Goal: Information Seeking & Learning: Learn about a topic

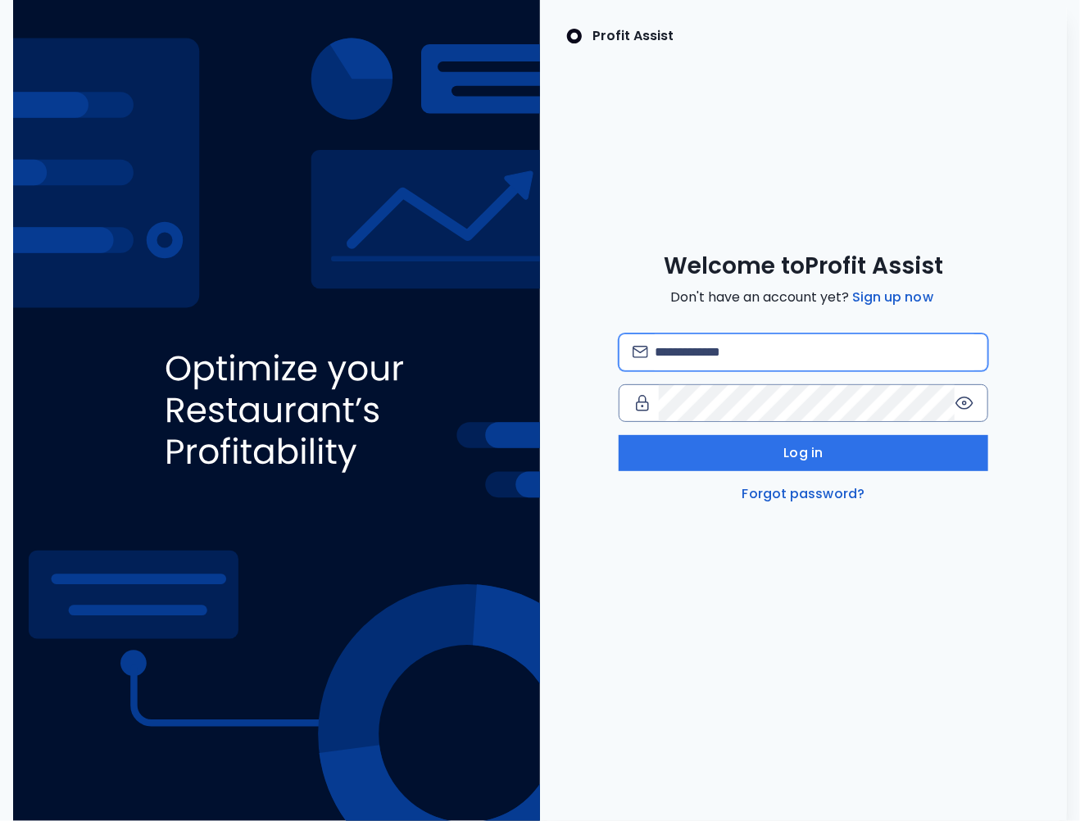
click at [722, 356] on input "email" at bounding box center [815, 352] width 320 height 36
type input "**********"
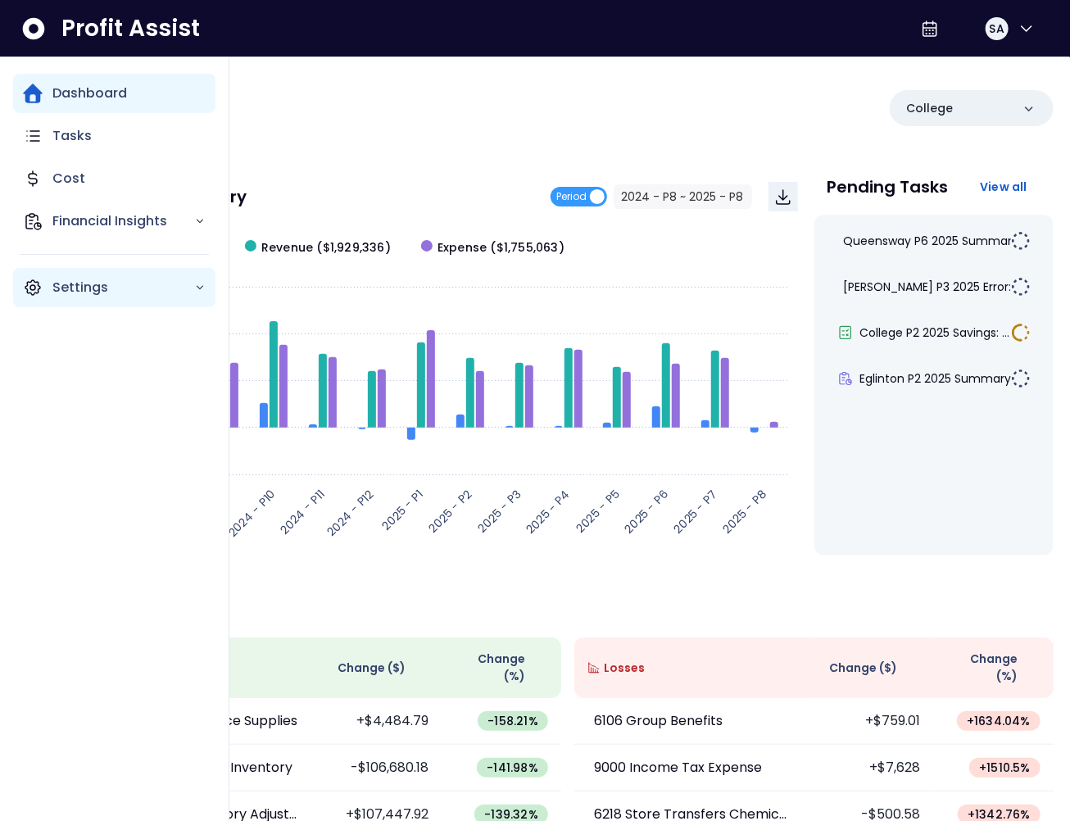
click at [49, 276] on div "Settings" at bounding box center [114, 287] width 202 height 39
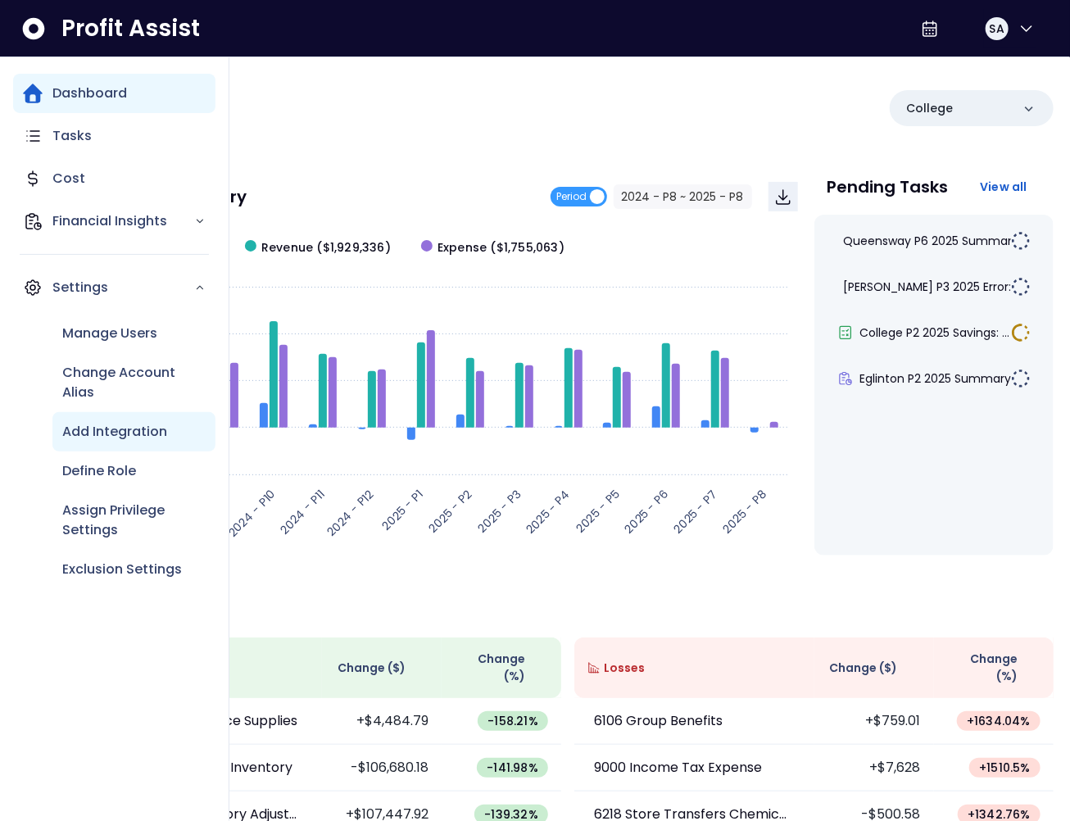
click at [113, 427] on p "Add Integration" at bounding box center [114, 432] width 105 height 20
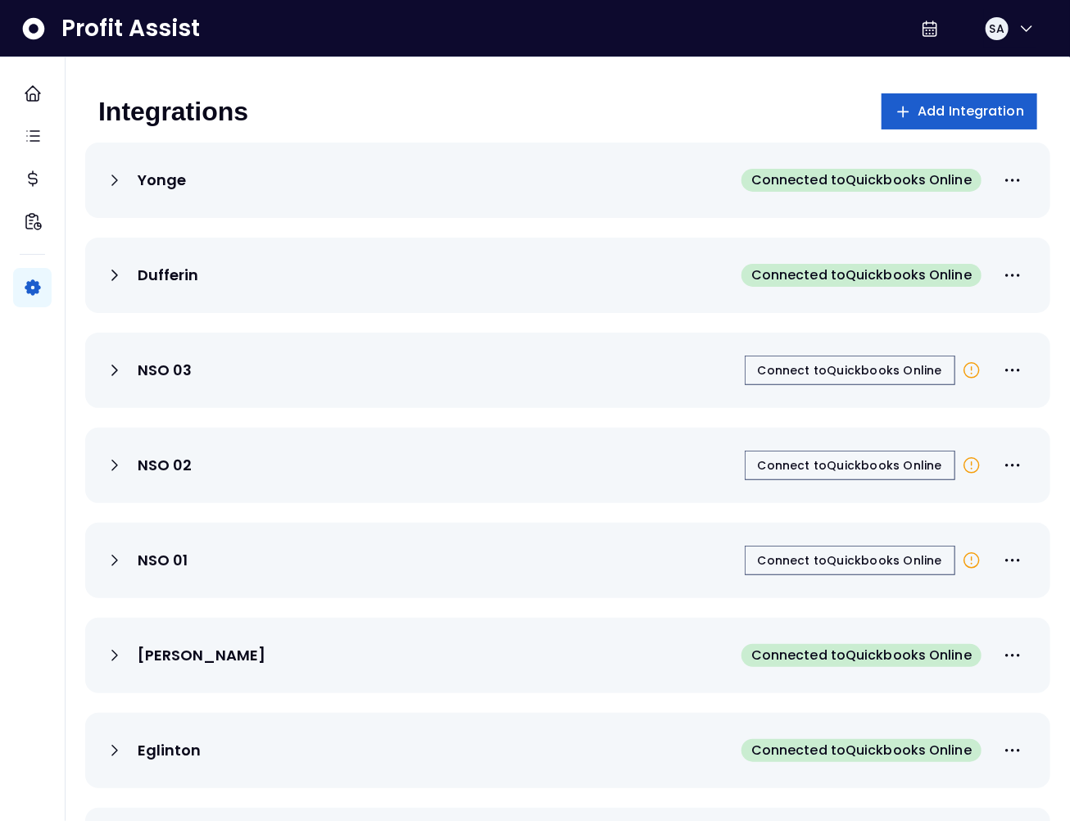
click at [932, 118] on span "Add Integration" at bounding box center [971, 112] width 107 height 20
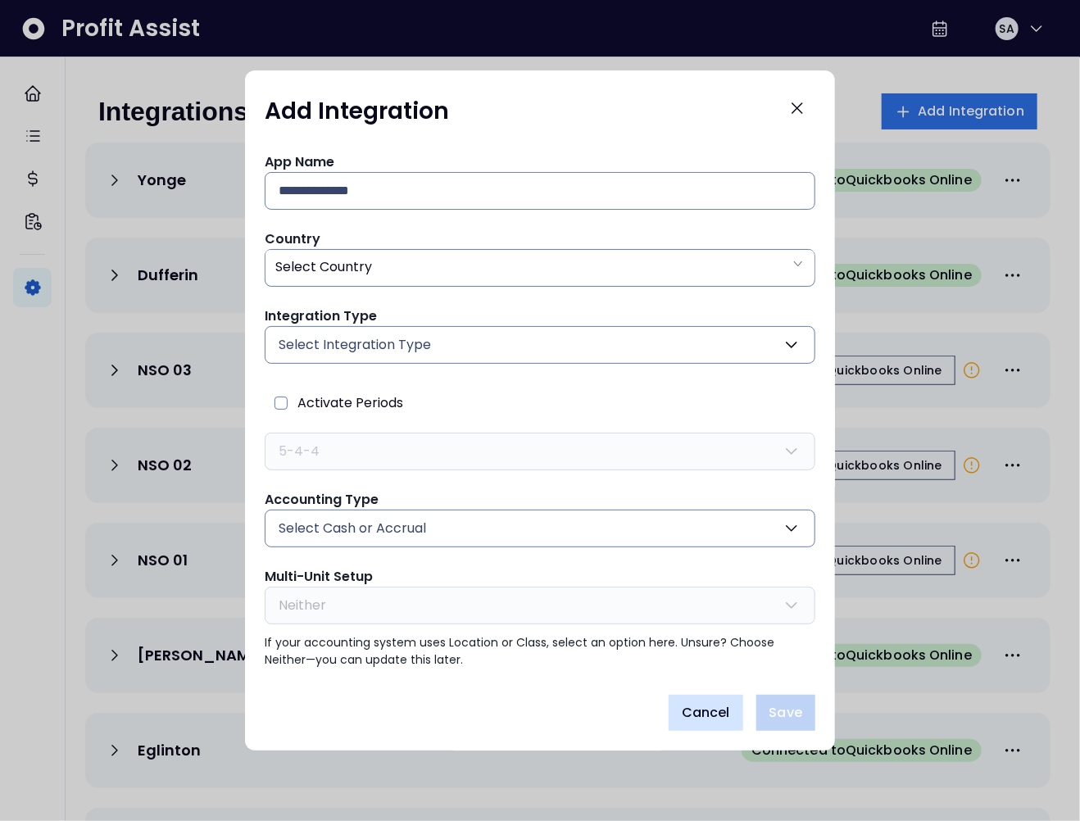
click at [713, 701] on button "Cancel" at bounding box center [706, 713] width 75 height 36
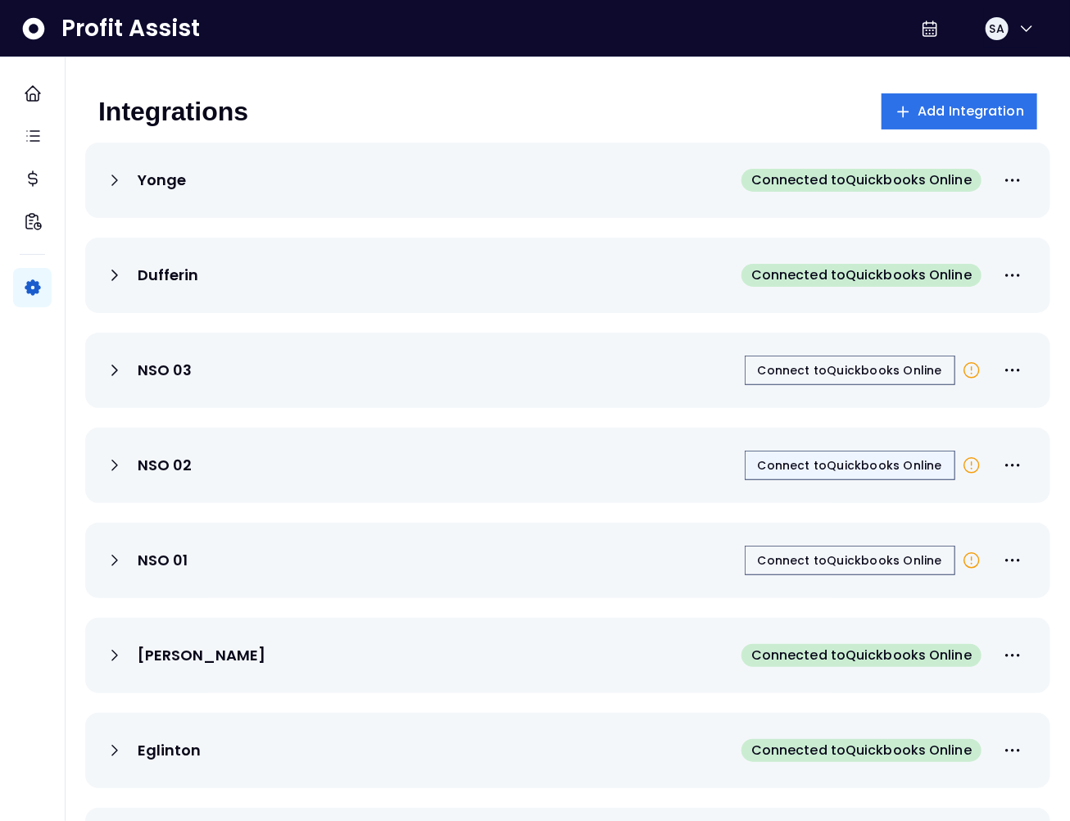
click at [831, 465] on span "Connect to Quickbooks Online" at bounding box center [850, 465] width 184 height 16
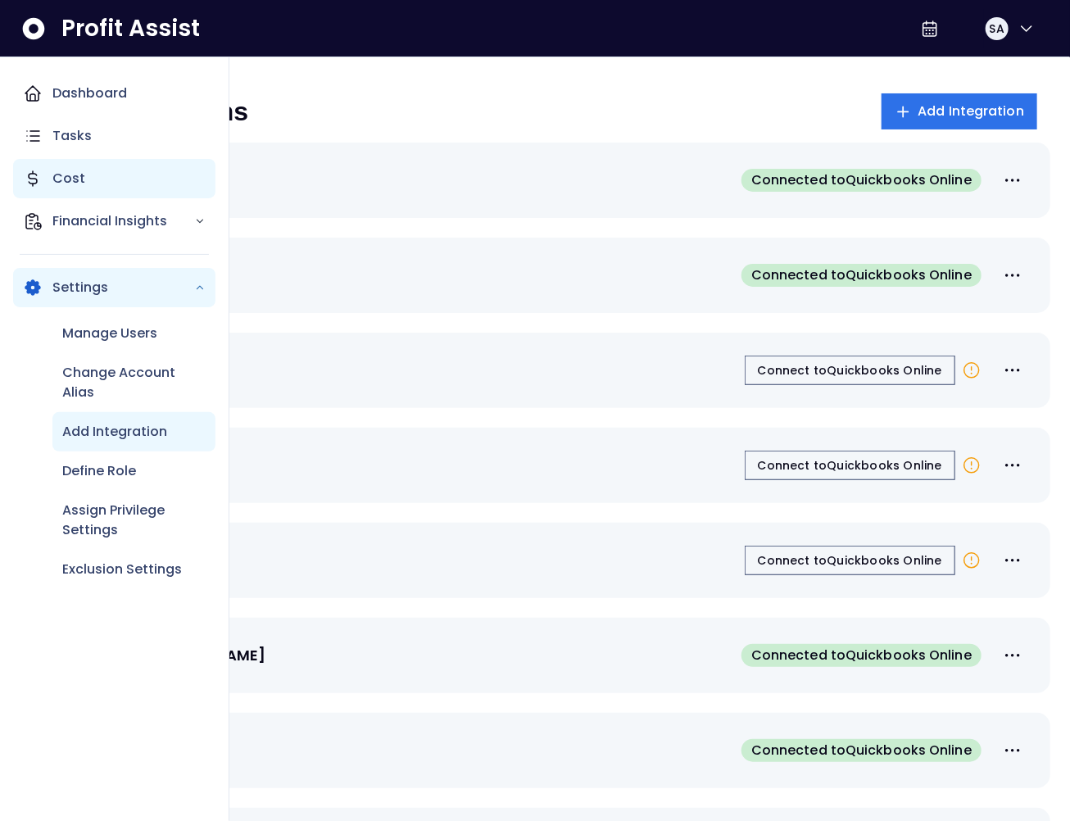
click at [78, 170] on p "Cost" at bounding box center [68, 179] width 33 height 20
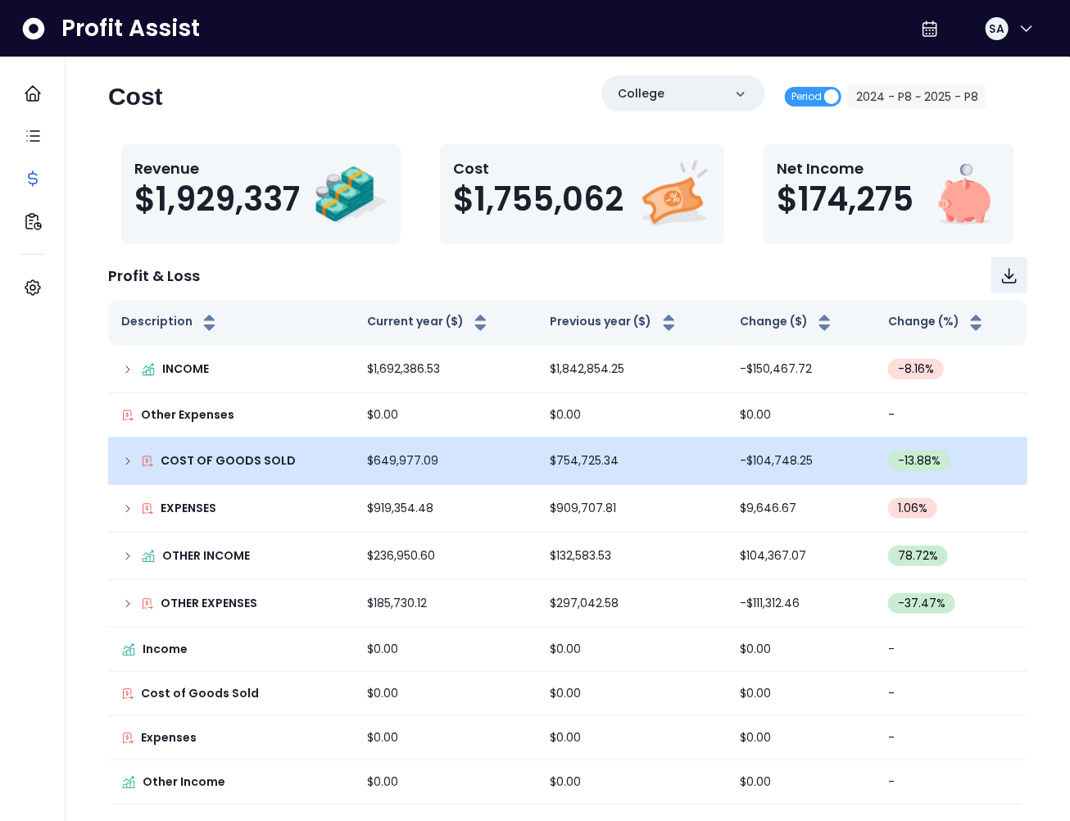
scroll to position [152, 0]
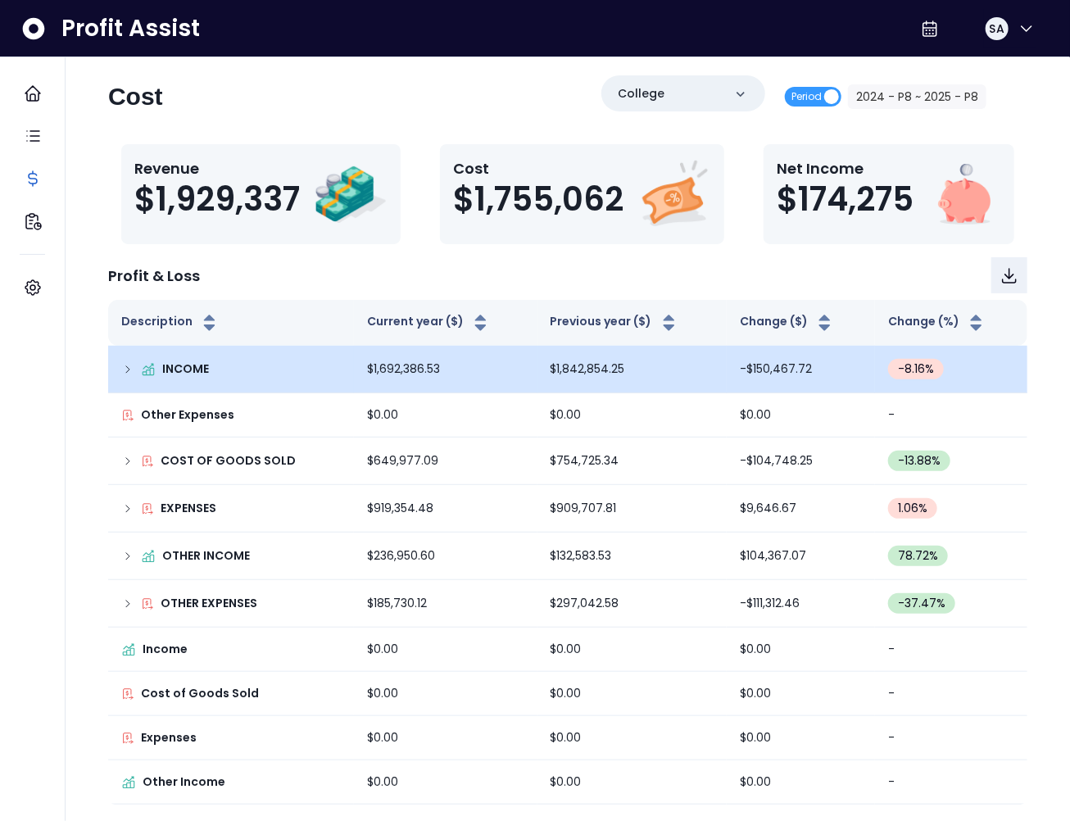
click at [116, 373] on td "INCOME" at bounding box center [231, 370] width 246 height 48
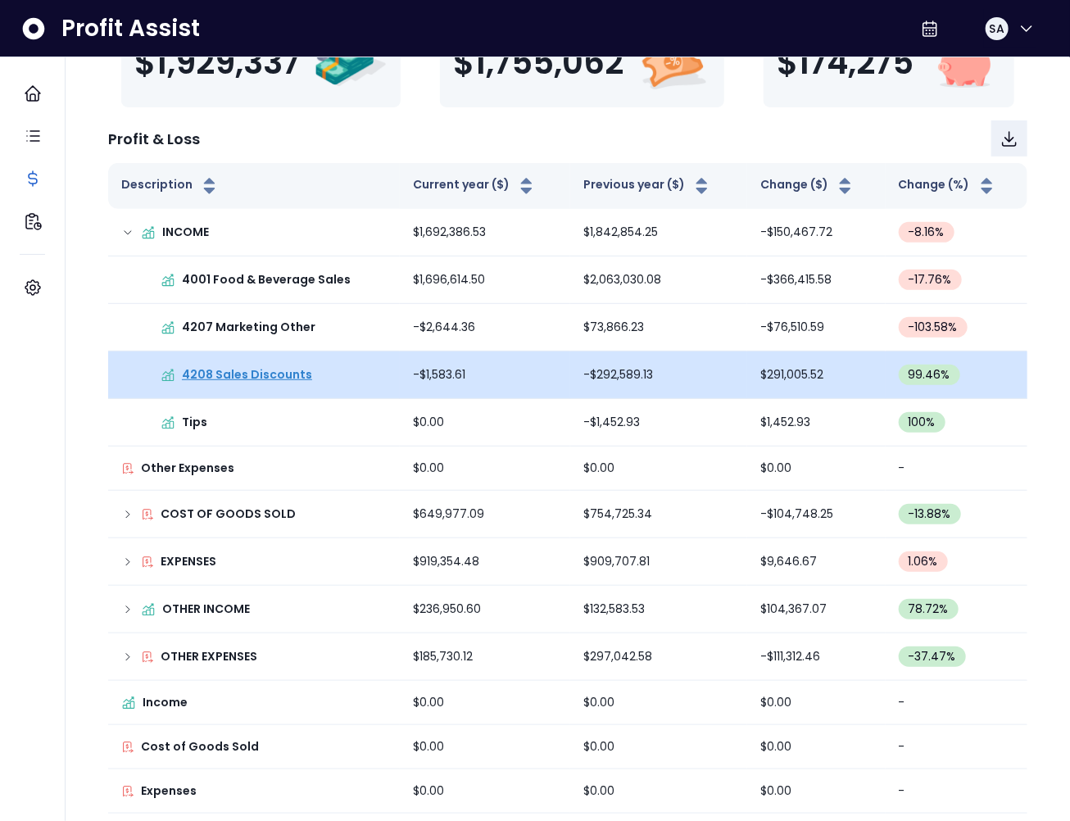
click at [252, 383] on p "4208 Sales Discounts" at bounding box center [247, 374] width 130 height 17
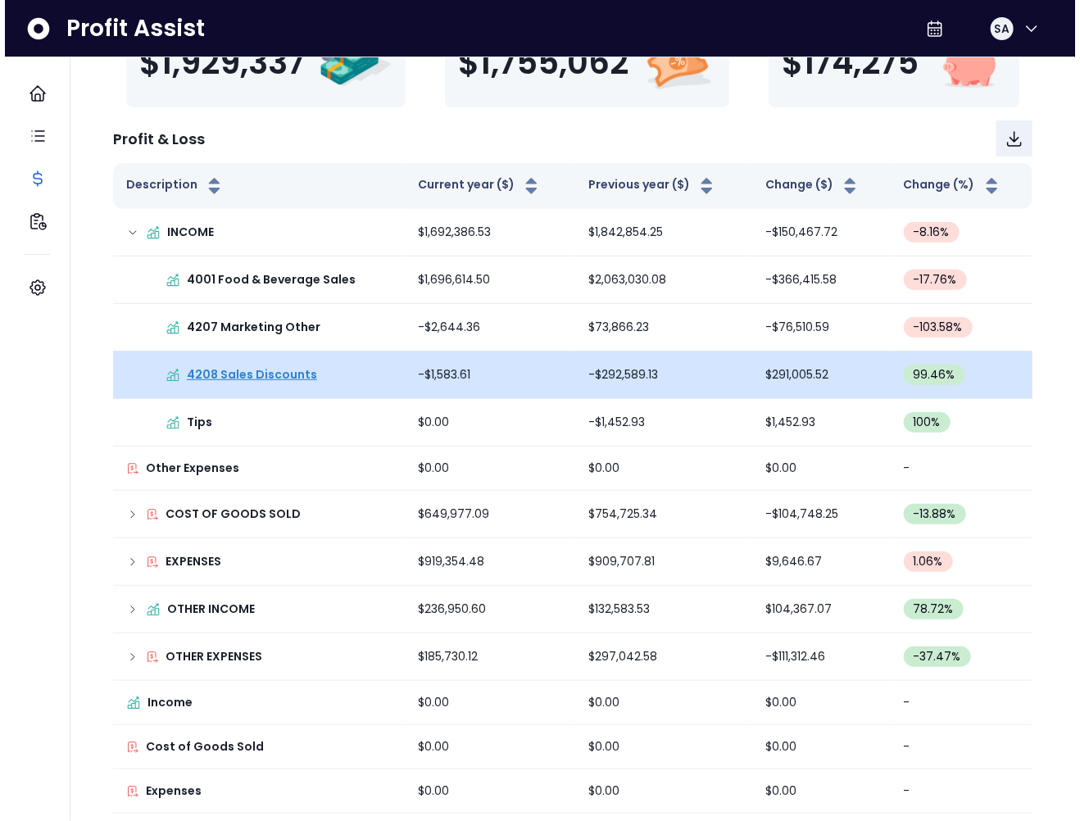
scroll to position [0, 0]
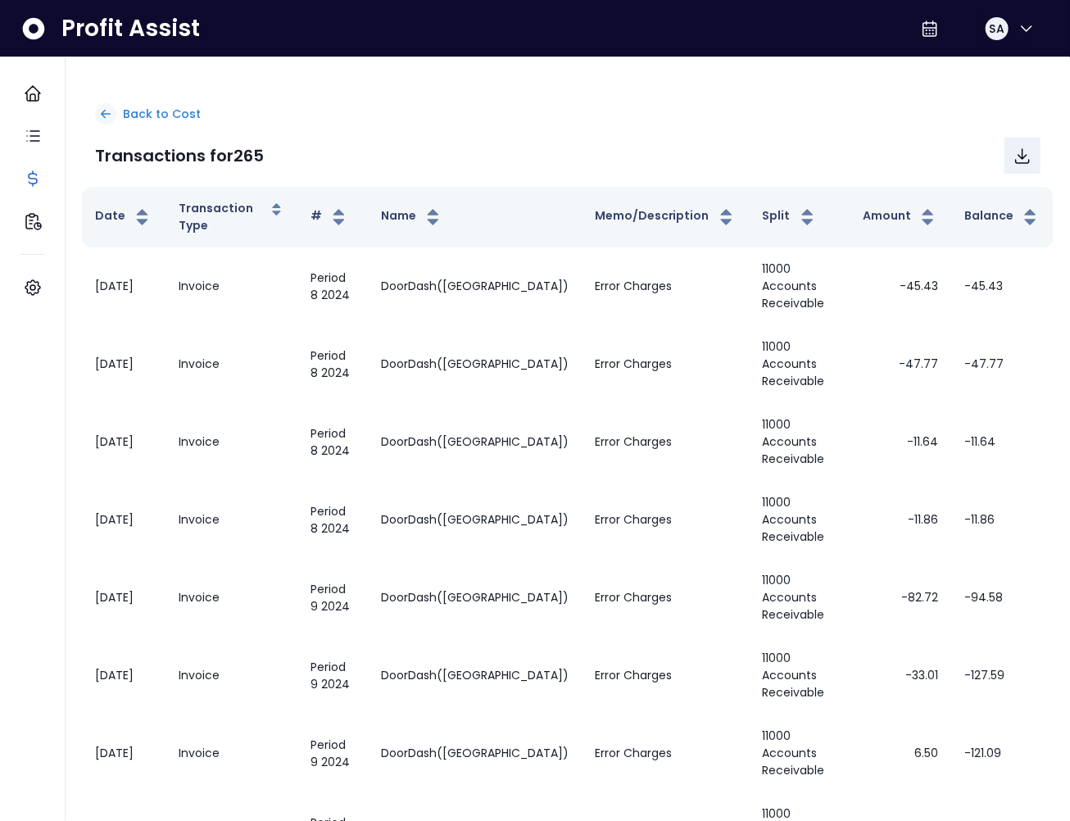
click at [159, 116] on p "Back to Cost" at bounding box center [162, 114] width 78 height 17
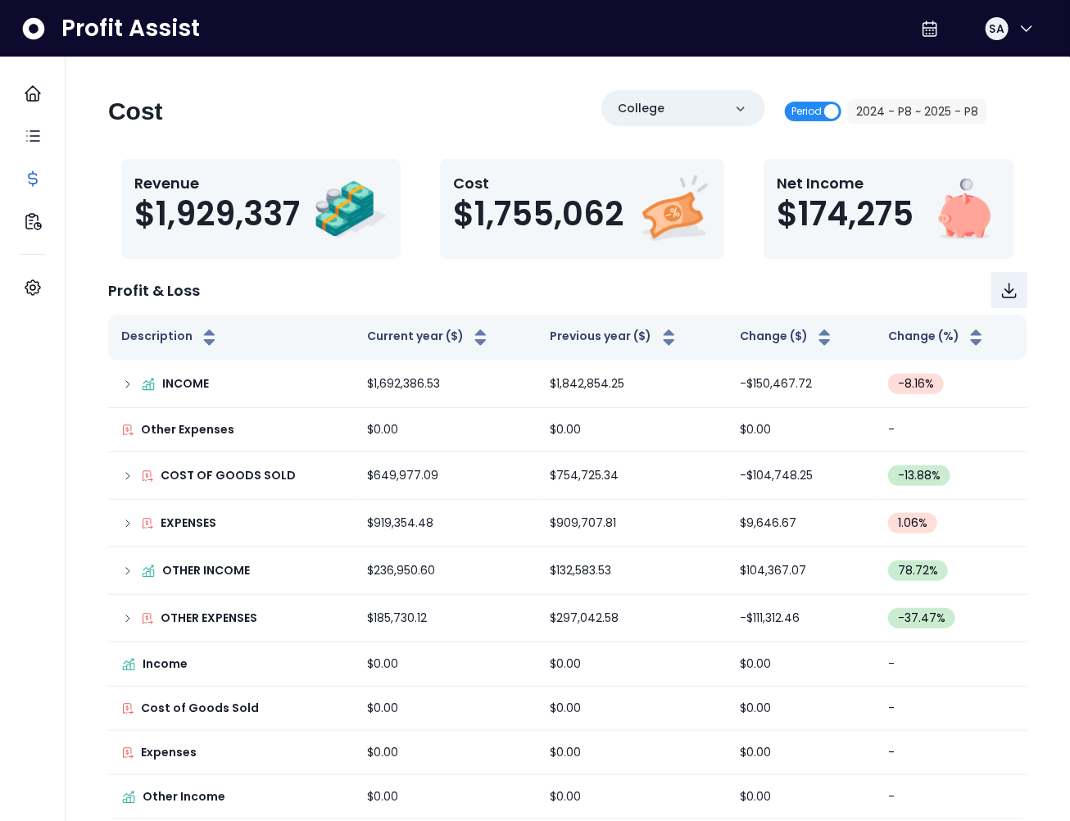
click at [813, 107] on span "Period" at bounding box center [806, 112] width 30 height 20
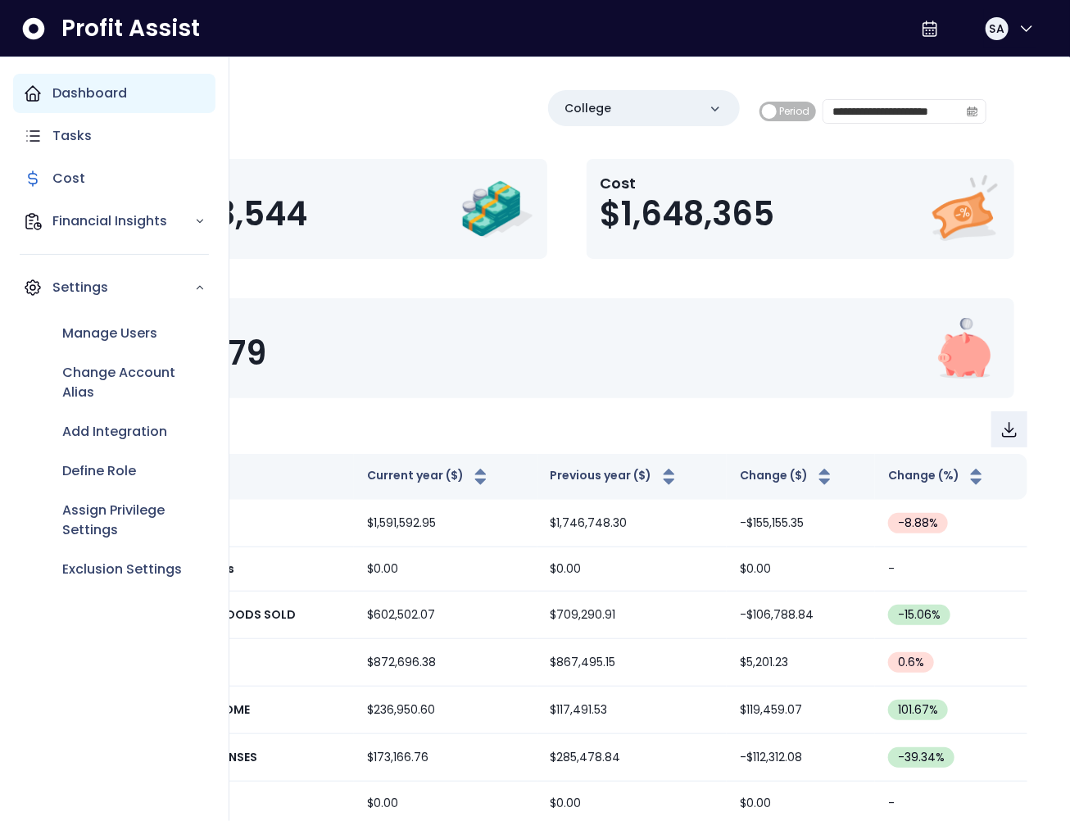
click at [33, 94] on icon "Main navigation" at bounding box center [33, 94] width 20 height 20
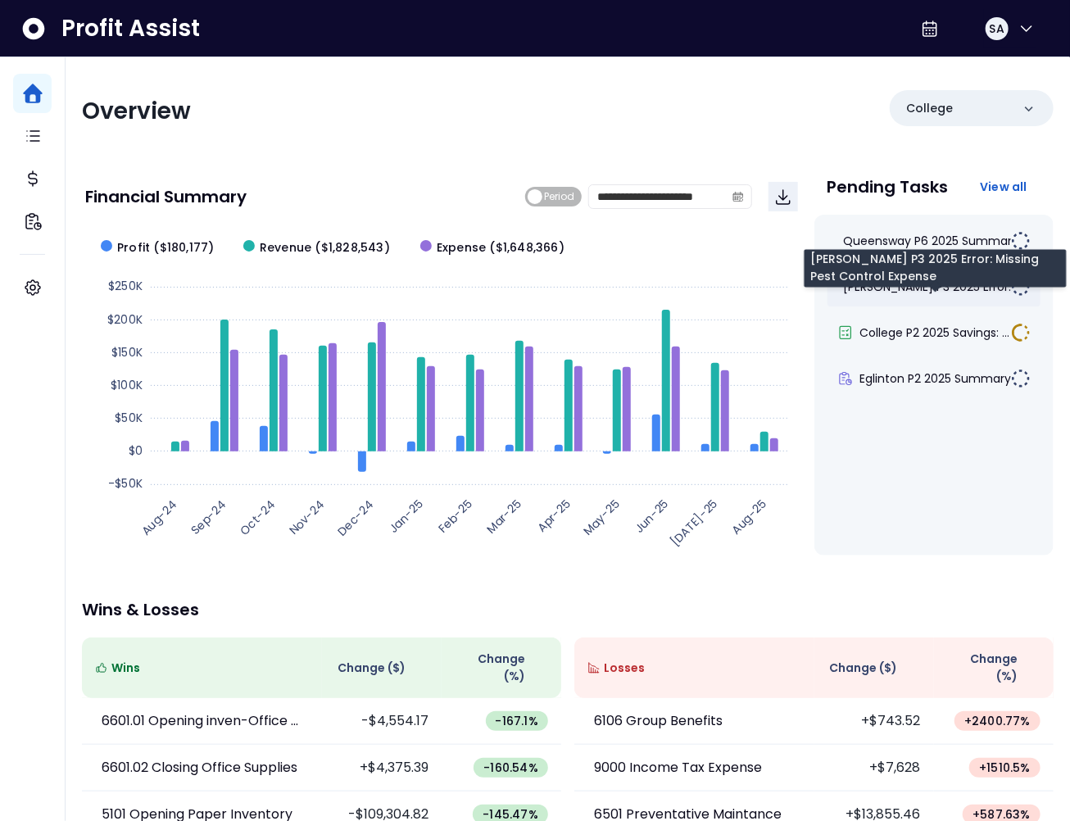
click at [942, 280] on span "Duncan P3 2025 Error: Mis..." at bounding box center [942, 287] width 197 height 16
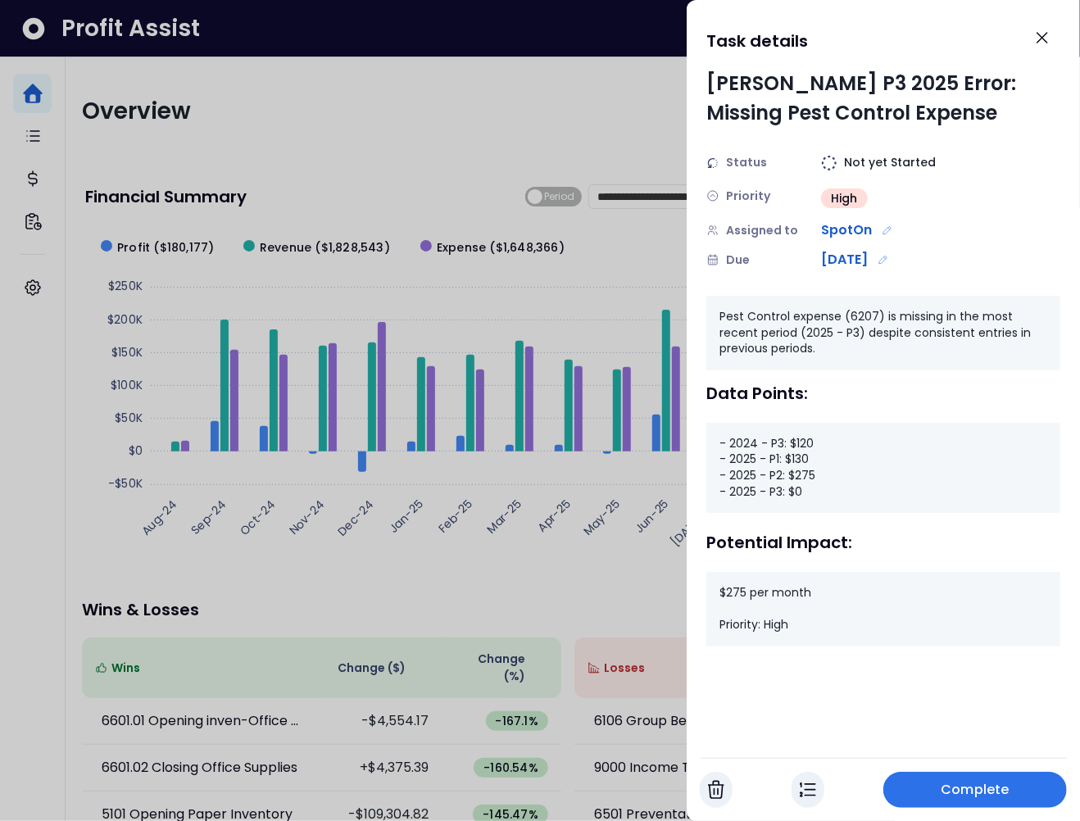
click at [664, 134] on div at bounding box center [540, 410] width 1080 height 821
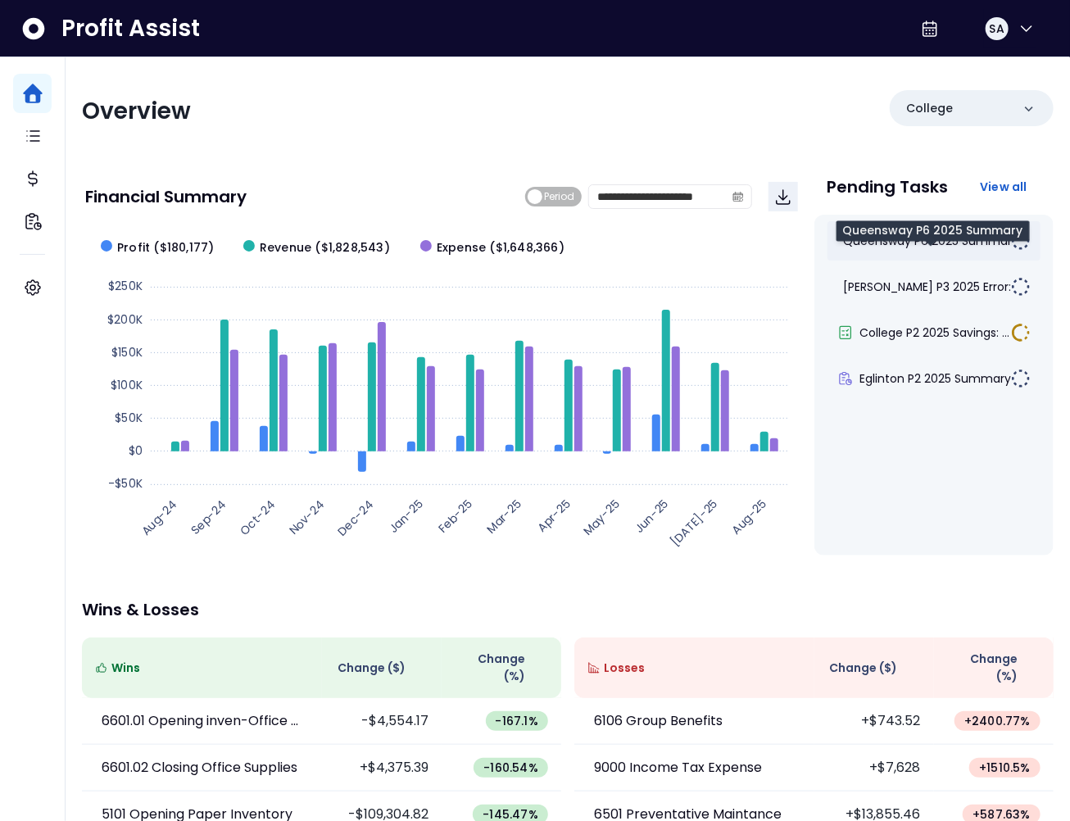
click at [924, 239] on span "Queensway P6 2025 Summary" at bounding box center [931, 241] width 175 height 16
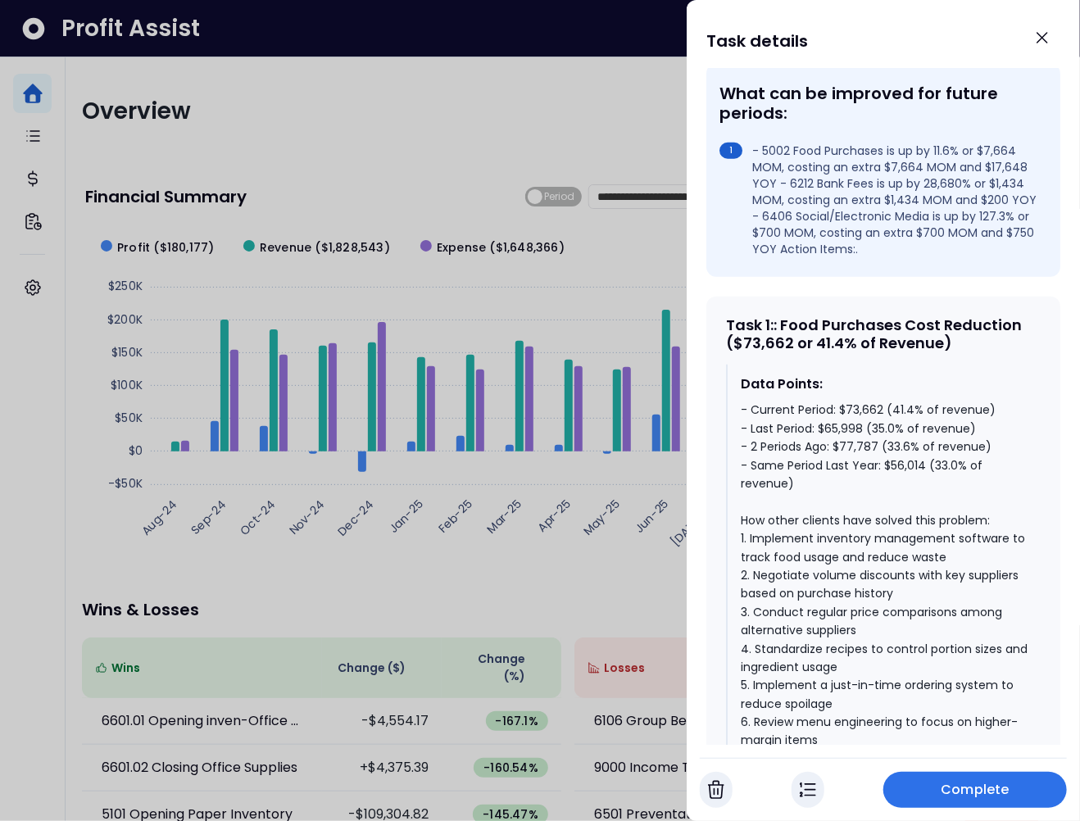
scroll to position [562, 0]
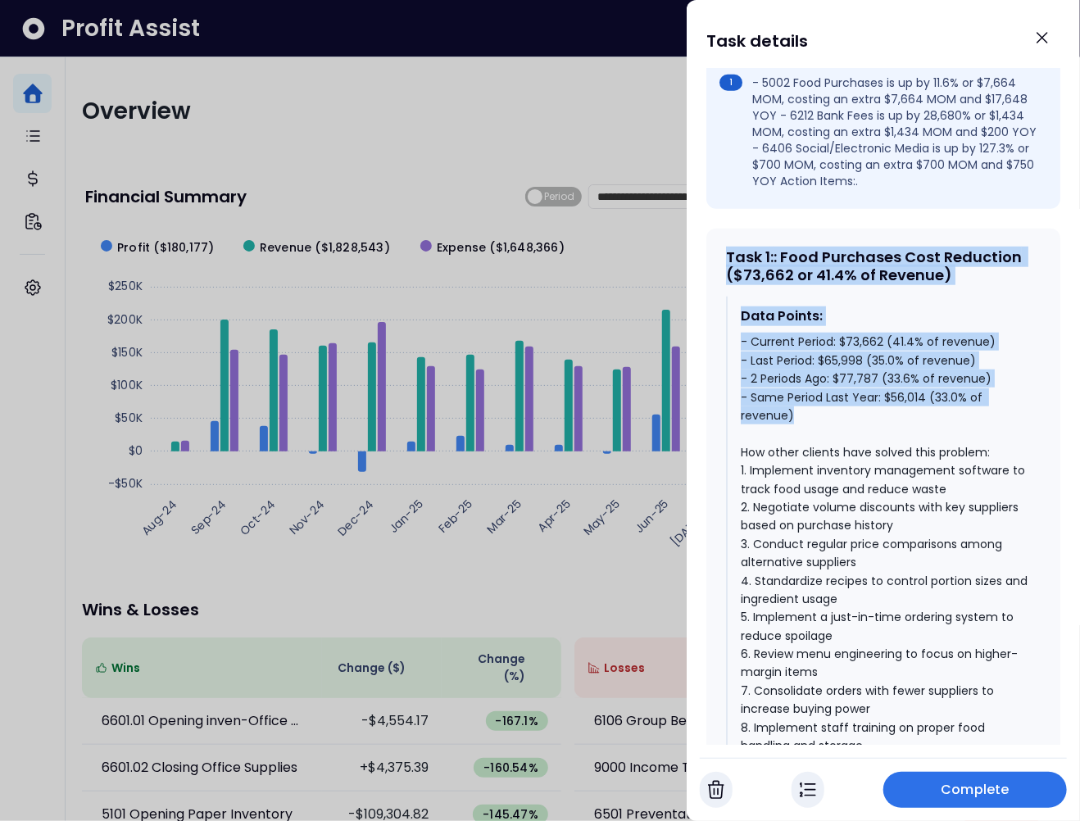
drag, startPoint x: 716, startPoint y: 270, endPoint x: 1000, endPoint y: 435, distance: 328.2
click at [1000, 435] on div "Task 1 : : Food Purchases Cost Reduction ($73,662 or 41.4% of Revenue) Data Poi…" at bounding box center [883, 604] width 354 height 750
click at [835, 352] on div "- Current Period: $73,662 (41.4% of revenue) - Last Period: $65,998 (35.0% of r…" at bounding box center [884, 581] width 287 height 496
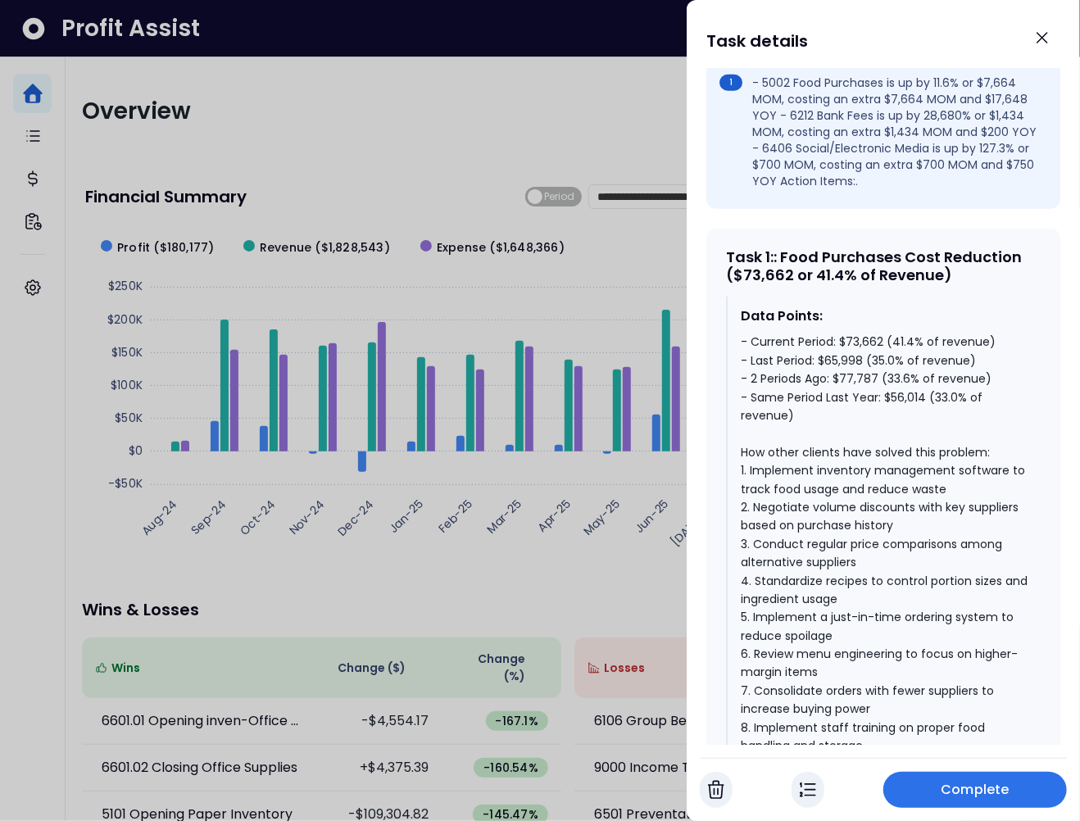
click at [897, 398] on div "- Current Period: $73,662 (41.4% of revenue) - Last Period: $65,998 (35.0% of r…" at bounding box center [884, 581] width 287 height 496
click at [867, 375] on div "- Current Period: $73,662 (41.4% of revenue) - Last Period: $65,998 (35.0% of r…" at bounding box center [884, 581] width 287 height 496
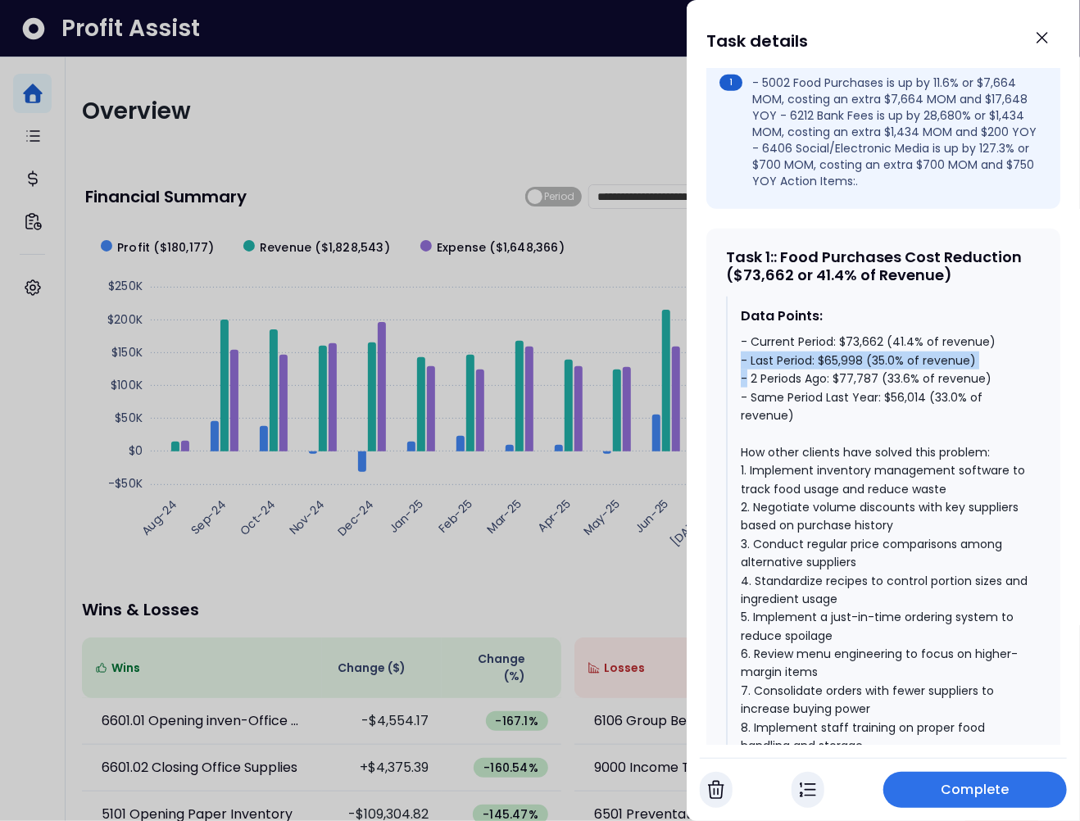
click at [867, 375] on div "- Current Period: $73,662 (41.4% of revenue) - Last Period: $65,998 (35.0% of r…" at bounding box center [884, 581] width 287 height 496
click at [867, 359] on div "- Current Period: $73,662 (41.4% of revenue) - Last Period: $65,998 (35.0% of r…" at bounding box center [884, 581] width 287 height 496
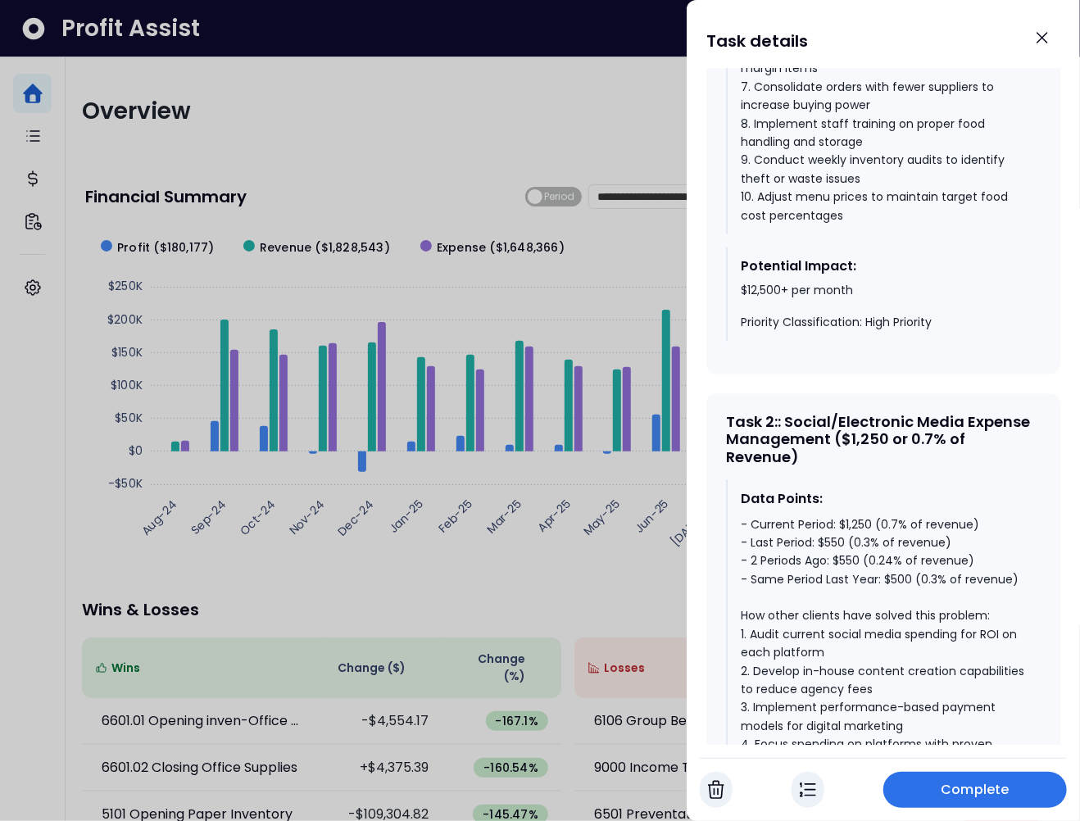
scroll to position [1231, 0]
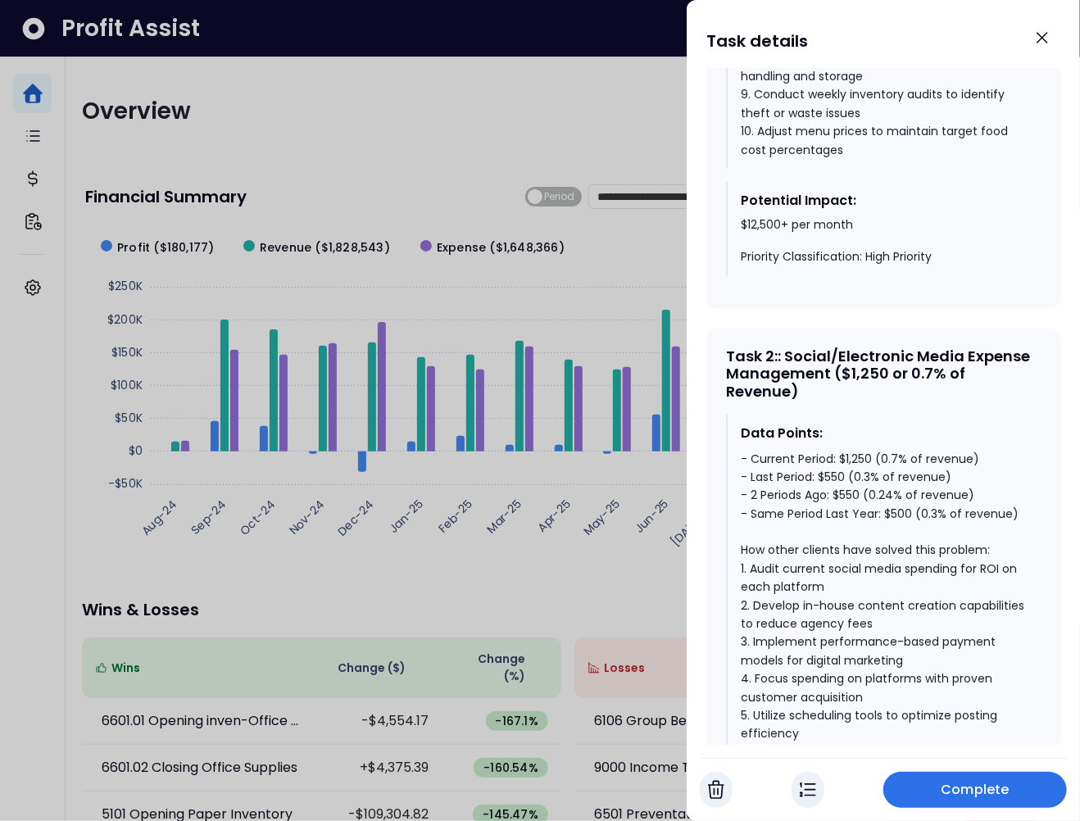
click at [900, 528] on div "- Current Period: $1,250 (0.7% of revenue) - Last Period: $550 (0.3% of revenue…" at bounding box center [884, 680] width 287 height 459
click at [858, 514] on div "- Current Period: $1,250 (0.7% of revenue) - Last Period: $550 (0.3% of revenue…" at bounding box center [884, 680] width 287 height 459
click at [857, 472] on div "- Current Period: $1,250 (0.7% of revenue) - Last Period: $550 (0.3% of revenue…" at bounding box center [884, 680] width 287 height 459
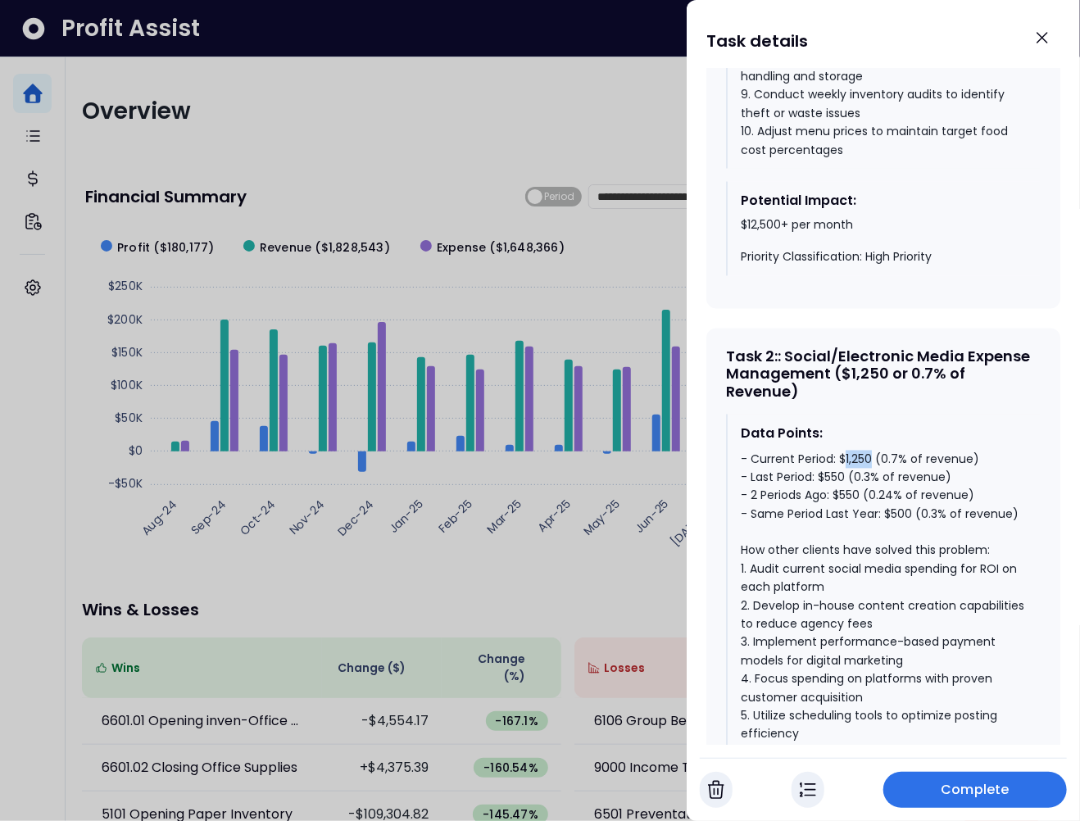
click at [857, 472] on div "- Current Period: $1,250 (0.7% of revenue) - Last Period: $550 (0.3% of revenue…" at bounding box center [884, 680] width 287 height 459
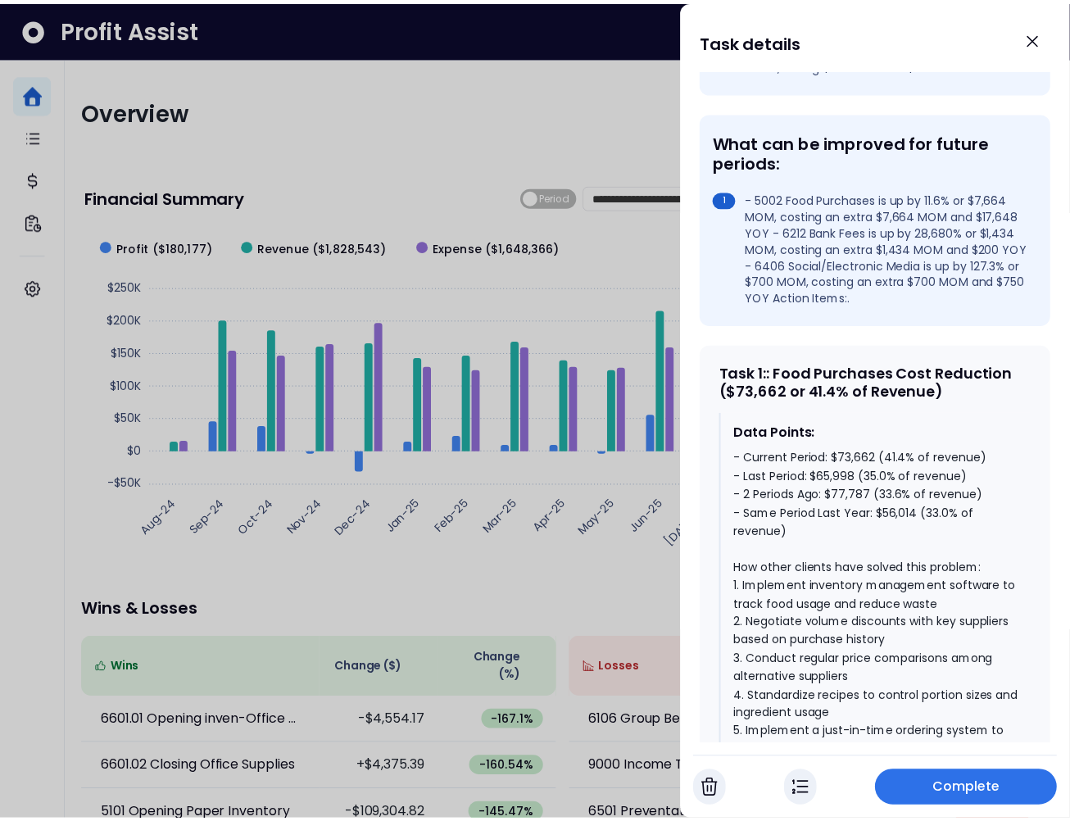
scroll to position [472, 0]
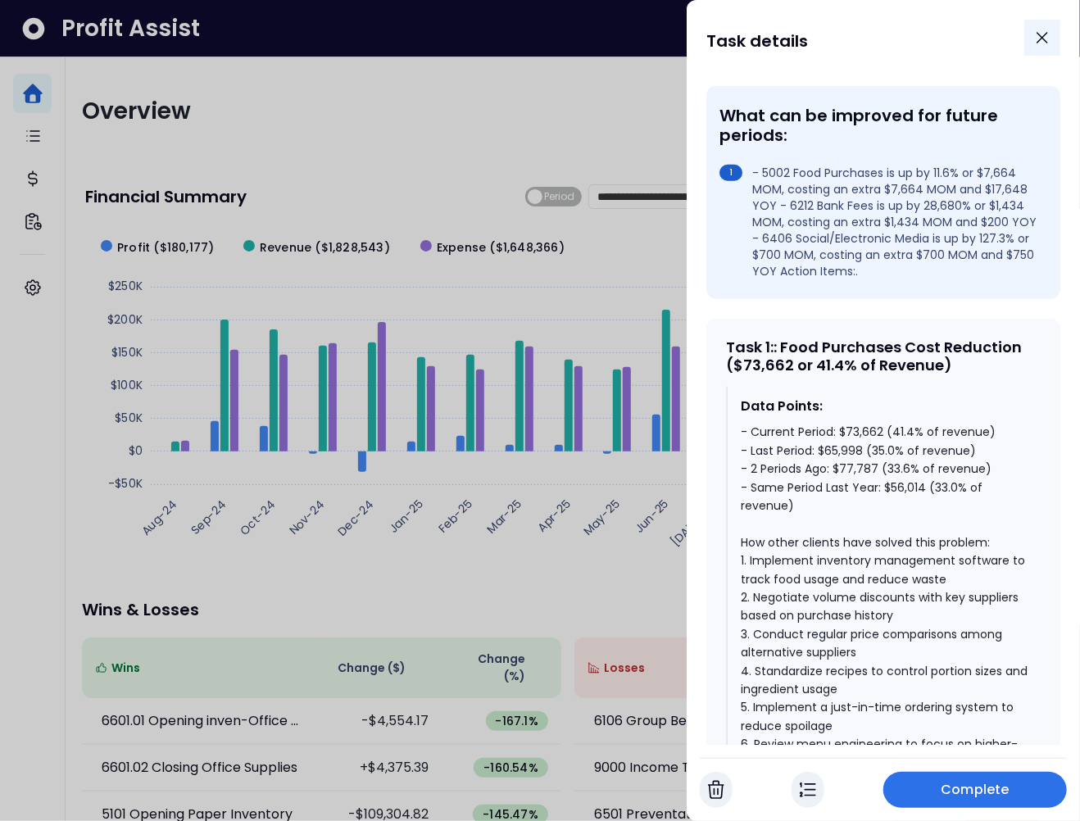
click at [1043, 36] on icon "Close" at bounding box center [1042, 38] width 10 height 10
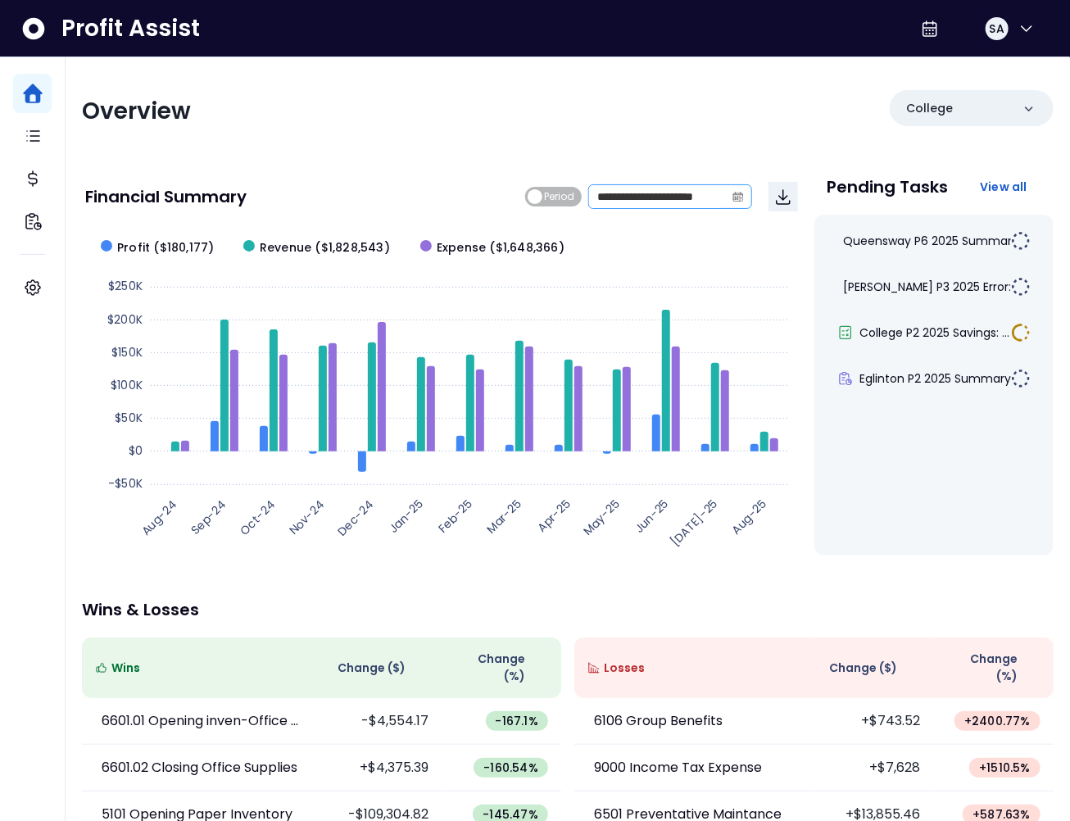
click at [734, 195] on icon "calendar" at bounding box center [737, 196] width 11 height 11
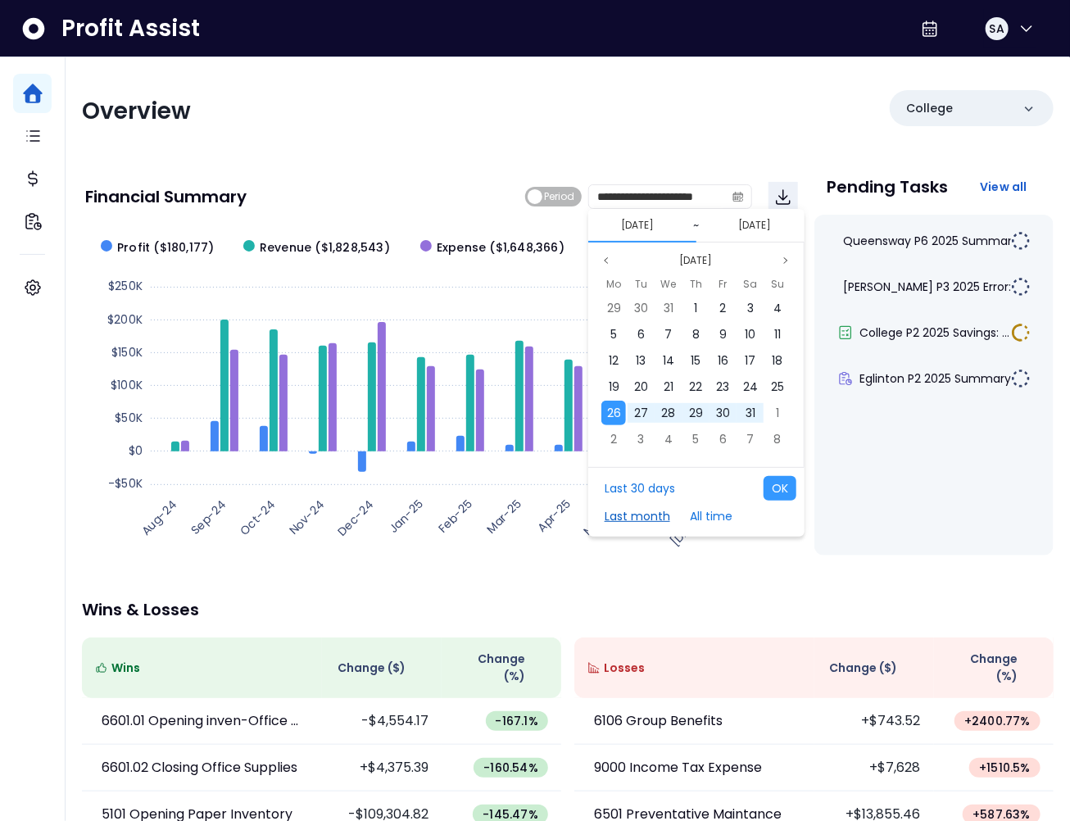
click at [655, 513] on button "Last month" at bounding box center [637, 516] width 82 height 25
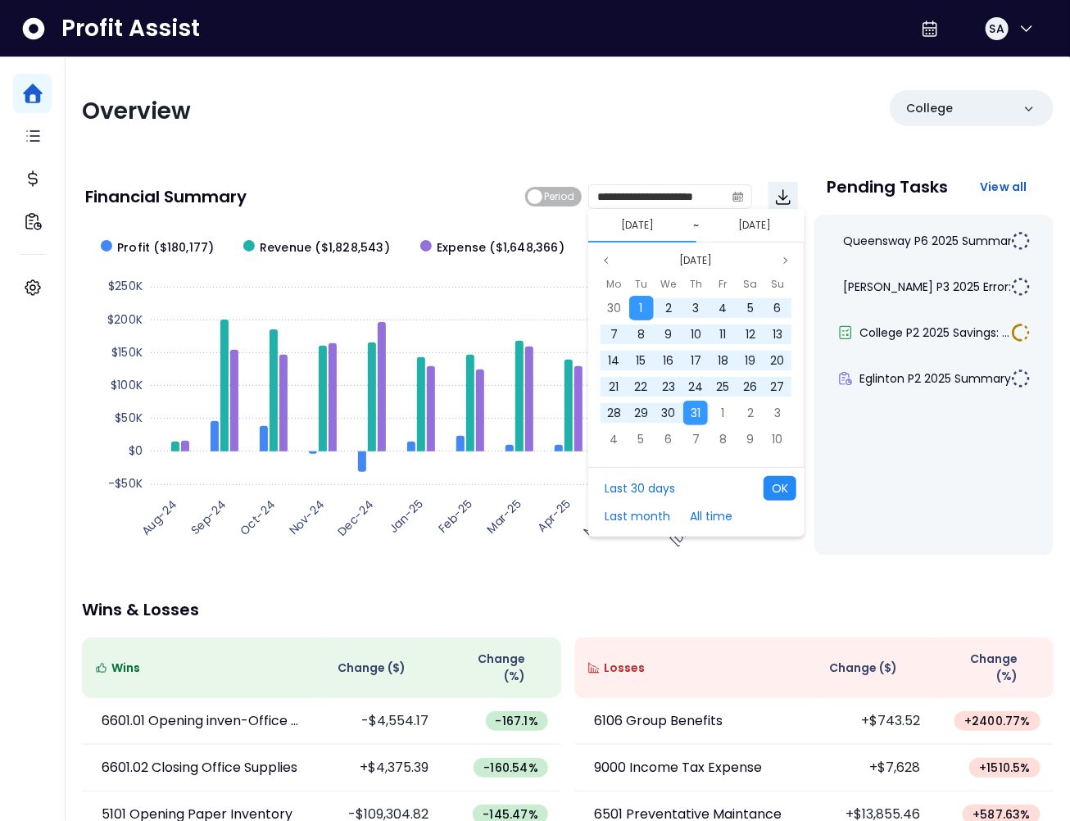
click at [782, 489] on button "OK" at bounding box center [780, 488] width 33 height 25
type input "**********"
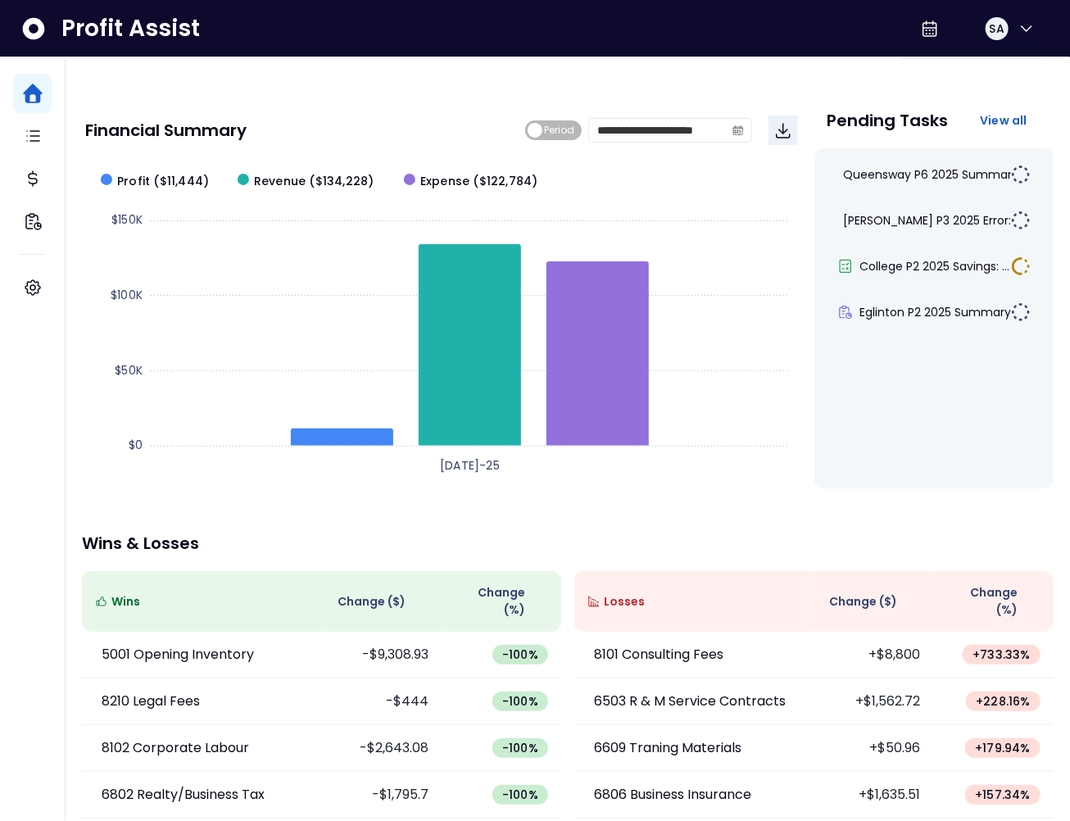
scroll to position [73, 0]
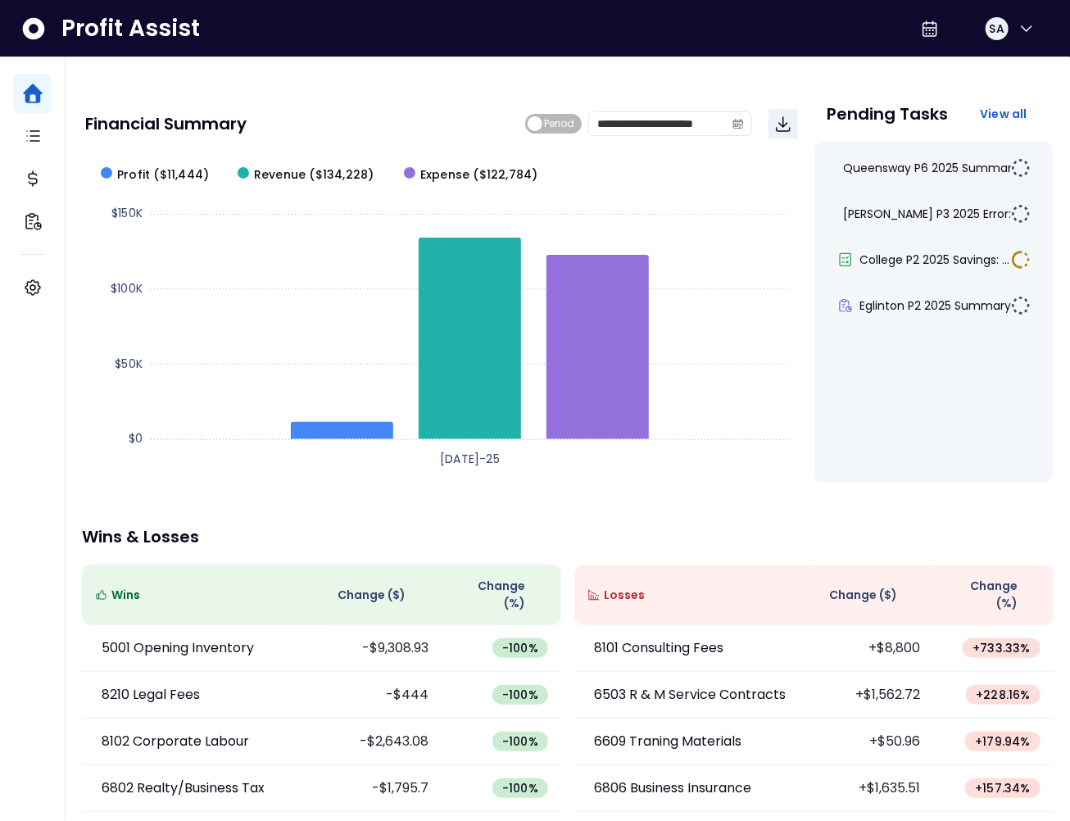
click at [865, 587] on span "Change ( $ )" at bounding box center [864, 595] width 68 height 17
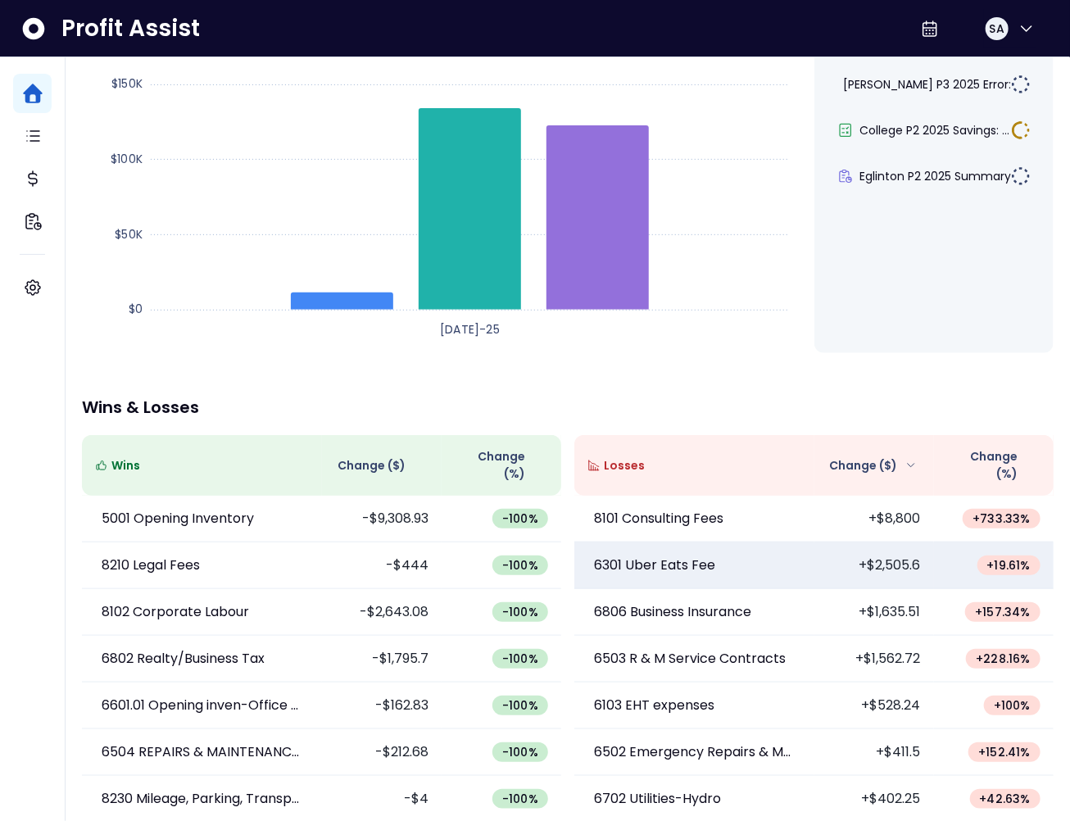
scroll to position [206, 0]
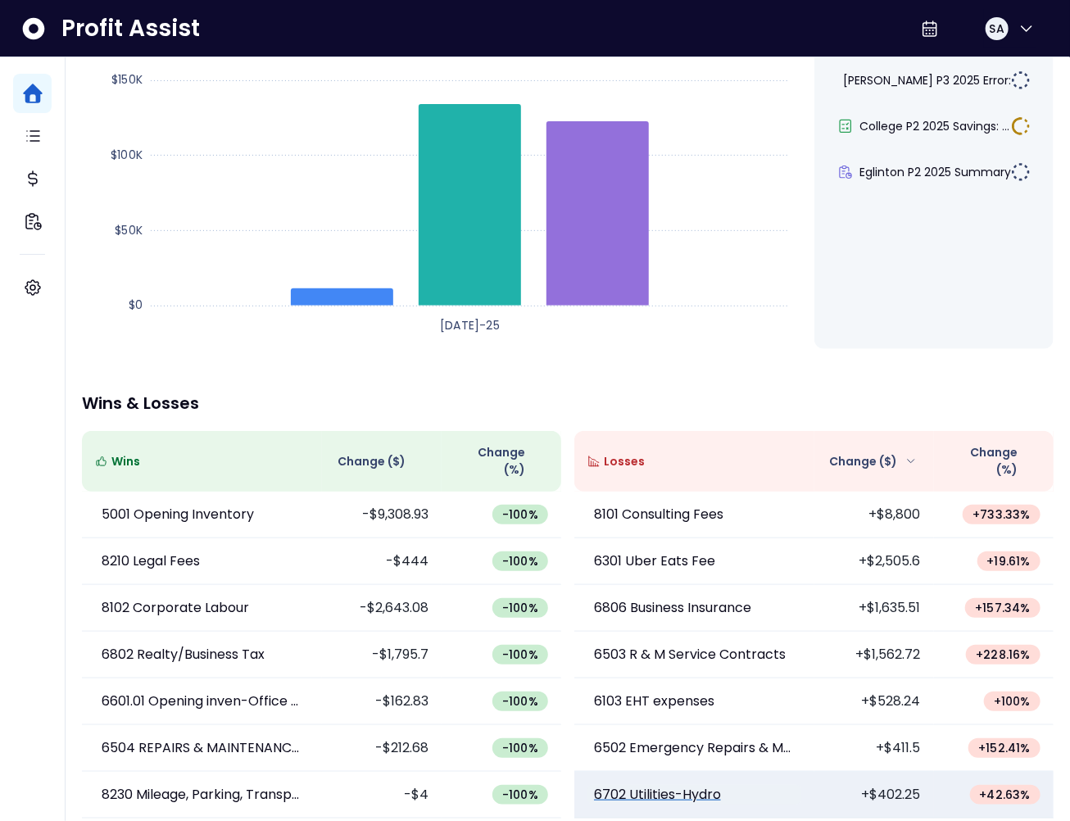
click at [688, 785] on p "6702 Utilities-Hydro" at bounding box center [657, 795] width 127 height 20
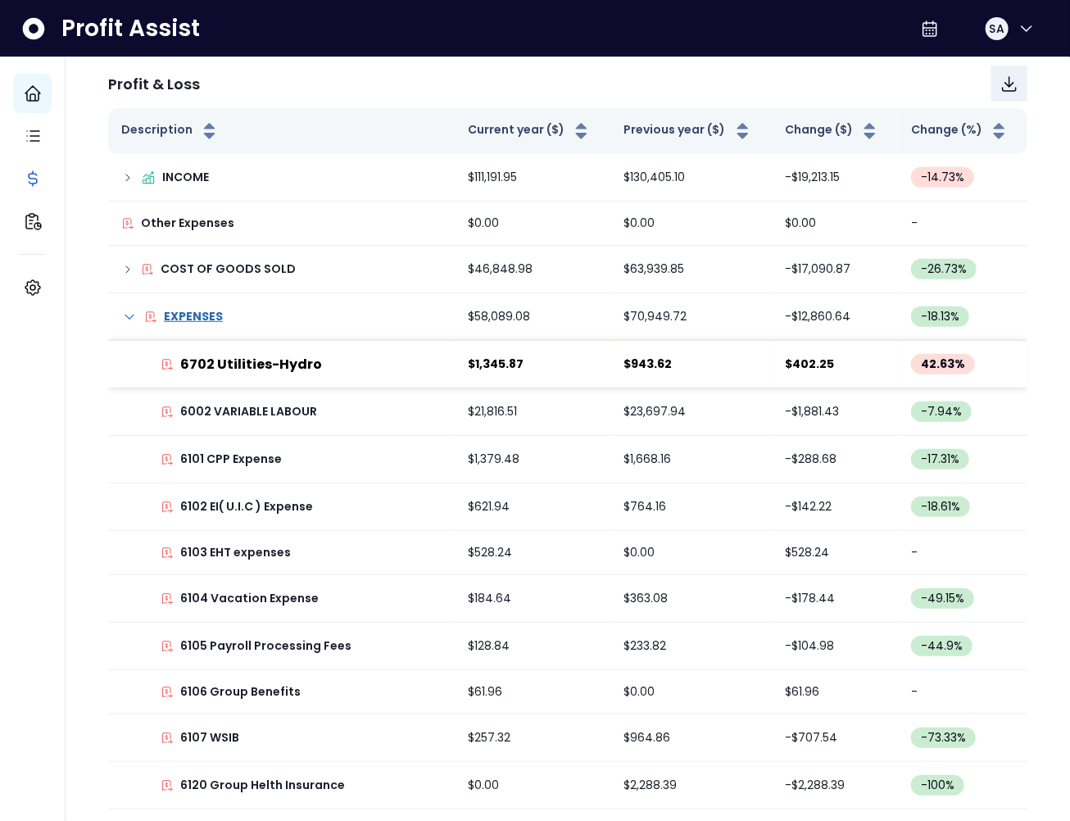
click at [279, 364] on p "6702 Utilities-Hydro" at bounding box center [251, 365] width 142 height 20
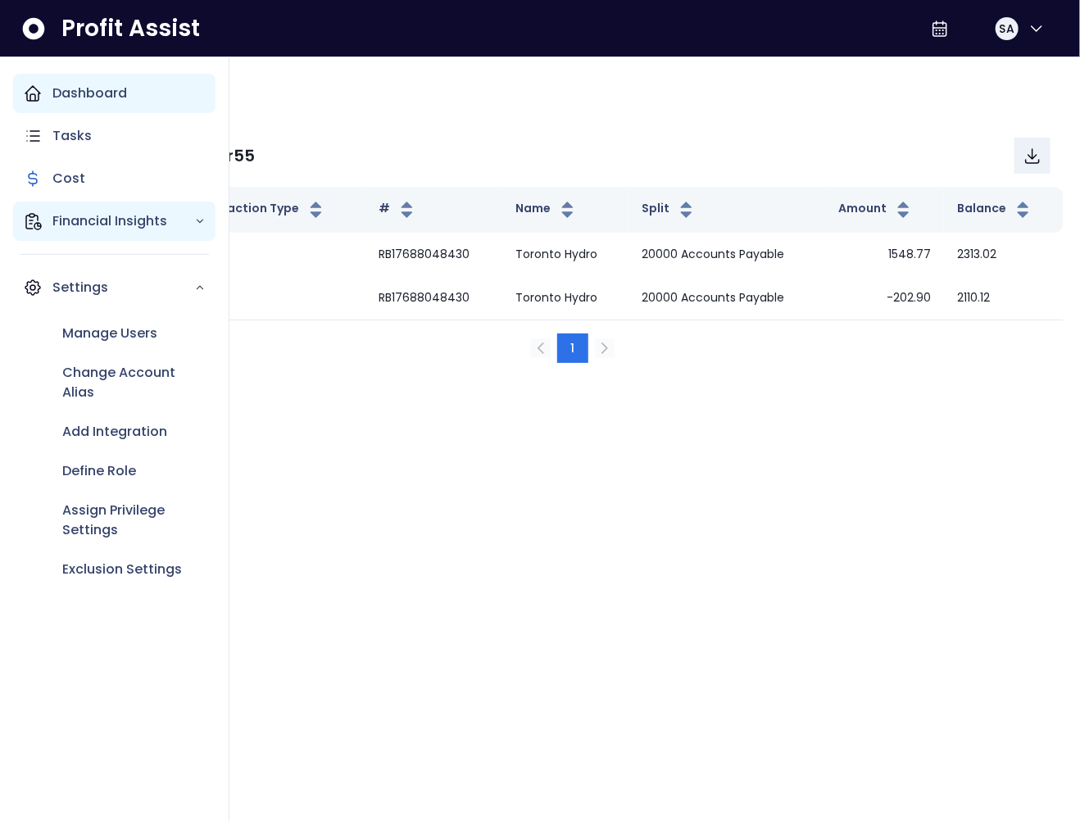
click at [36, 219] on icon "Main navigation" at bounding box center [33, 221] width 20 height 20
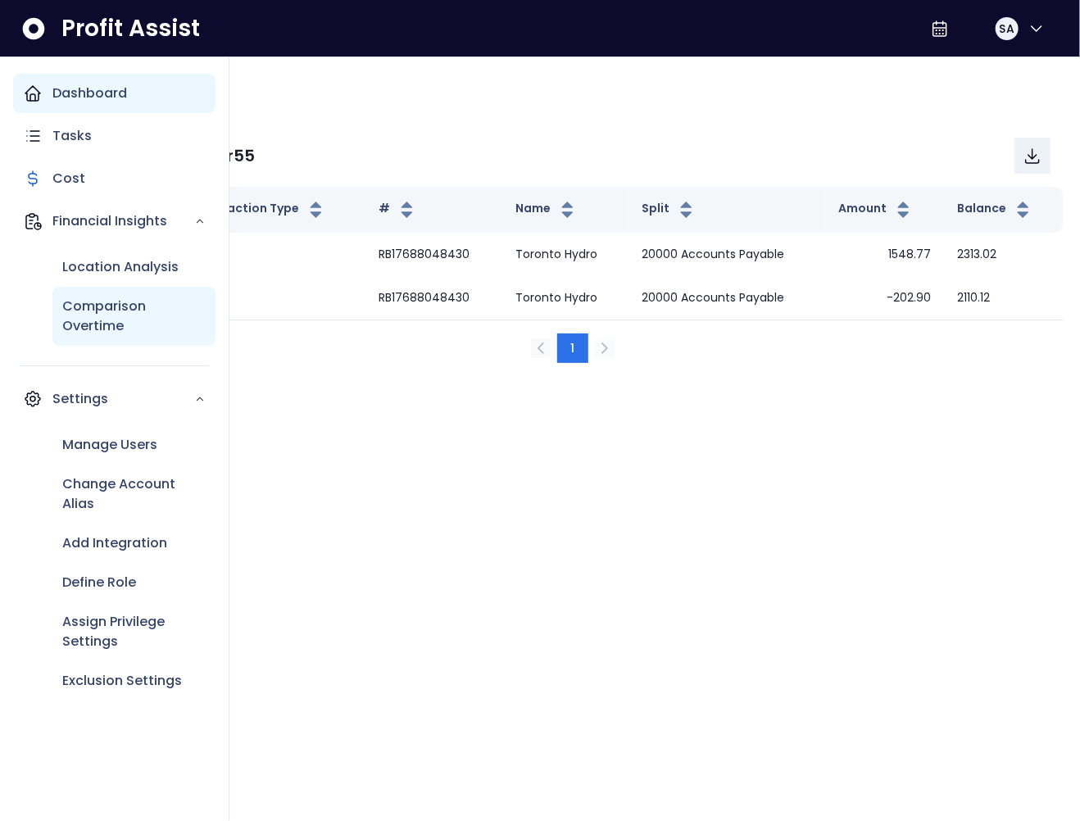
click at [107, 324] on p "Comparison Overtime" at bounding box center [133, 316] width 143 height 39
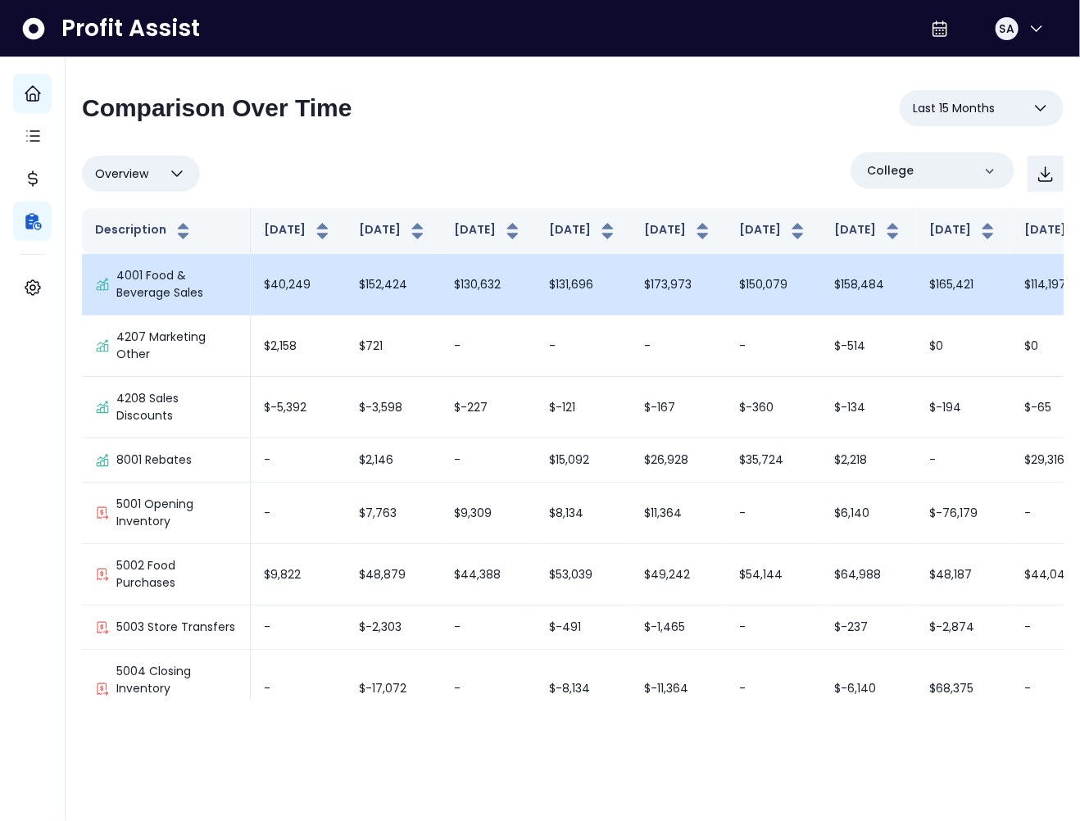
scroll to position [3706, 0]
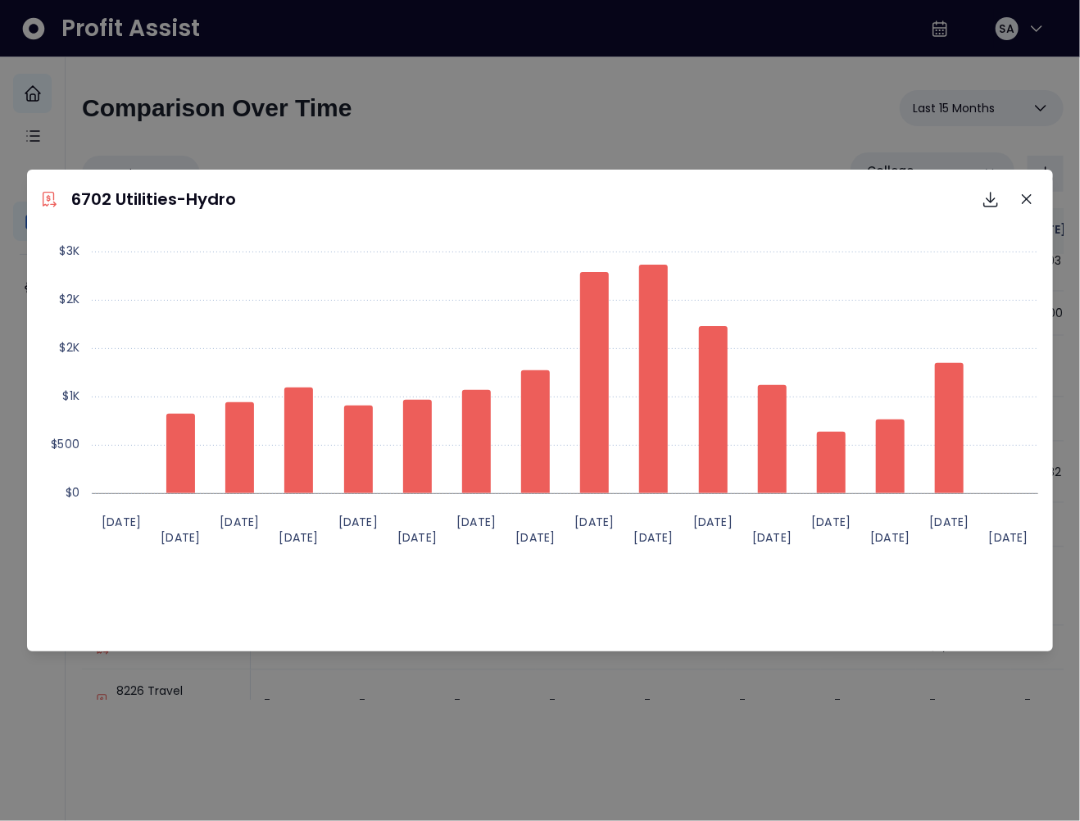
click at [697, 618] on div "Created with Highcharts 11.4.8 May 2024 Jun 2024 Jul 2024 Aug 2024 Sep 2024 Oct…" at bounding box center [540, 440] width 1013 height 410
click at [1022, 207] on button "Close" at bounding box center [1026, 199] width 26 height 26
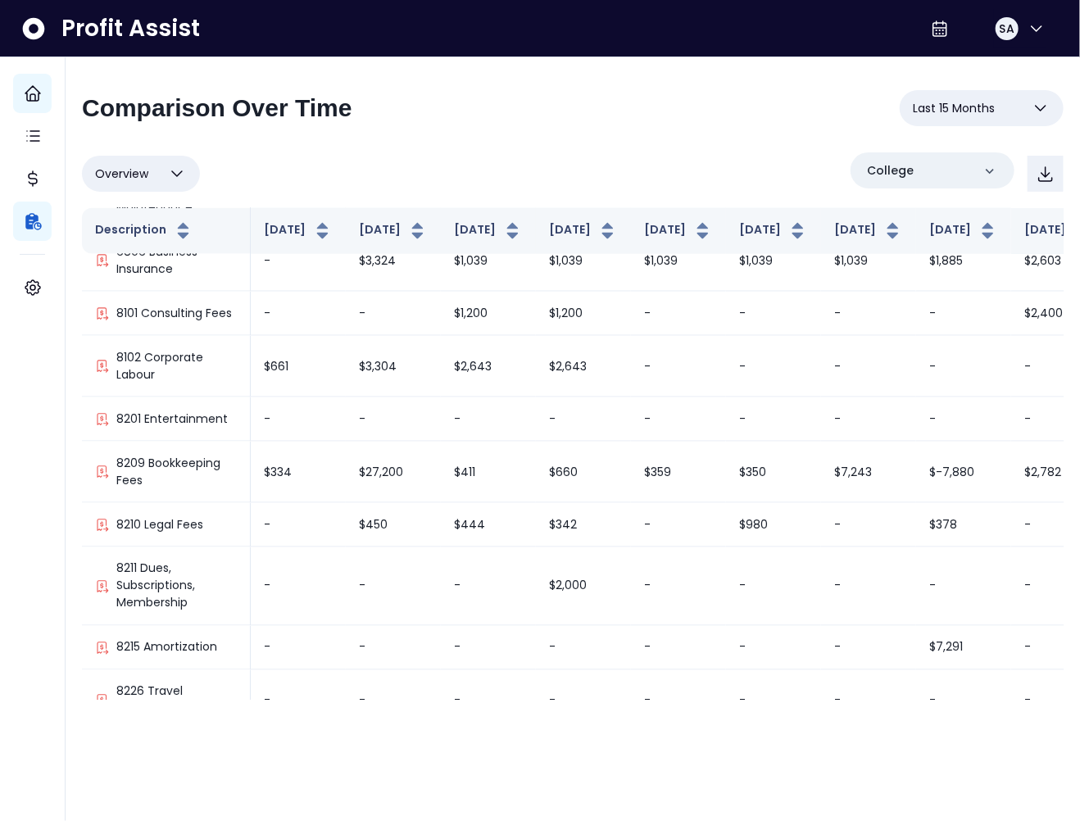
click at [993, 100] on span "Last 15 Months" at bounding box center [954, 108] width 82 height 20
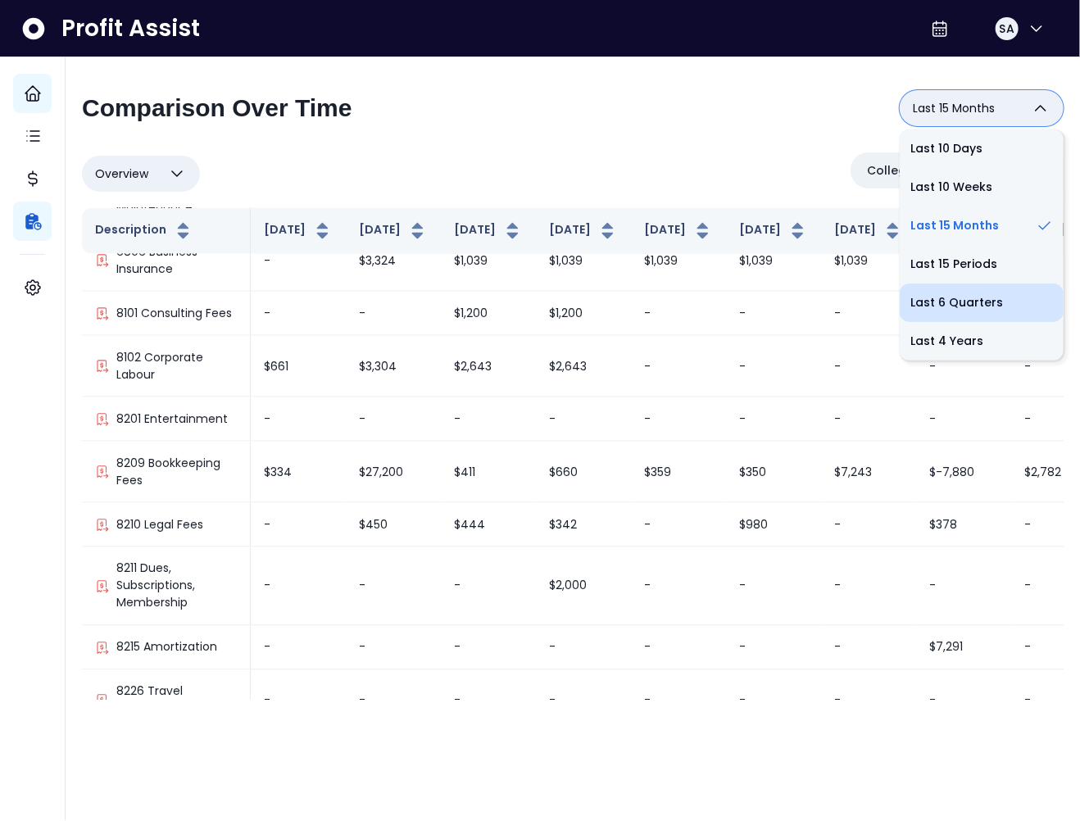
click at [995, 295] on li "Last 6 Quarters" at bounding box center [982, 302] width 164 height 39
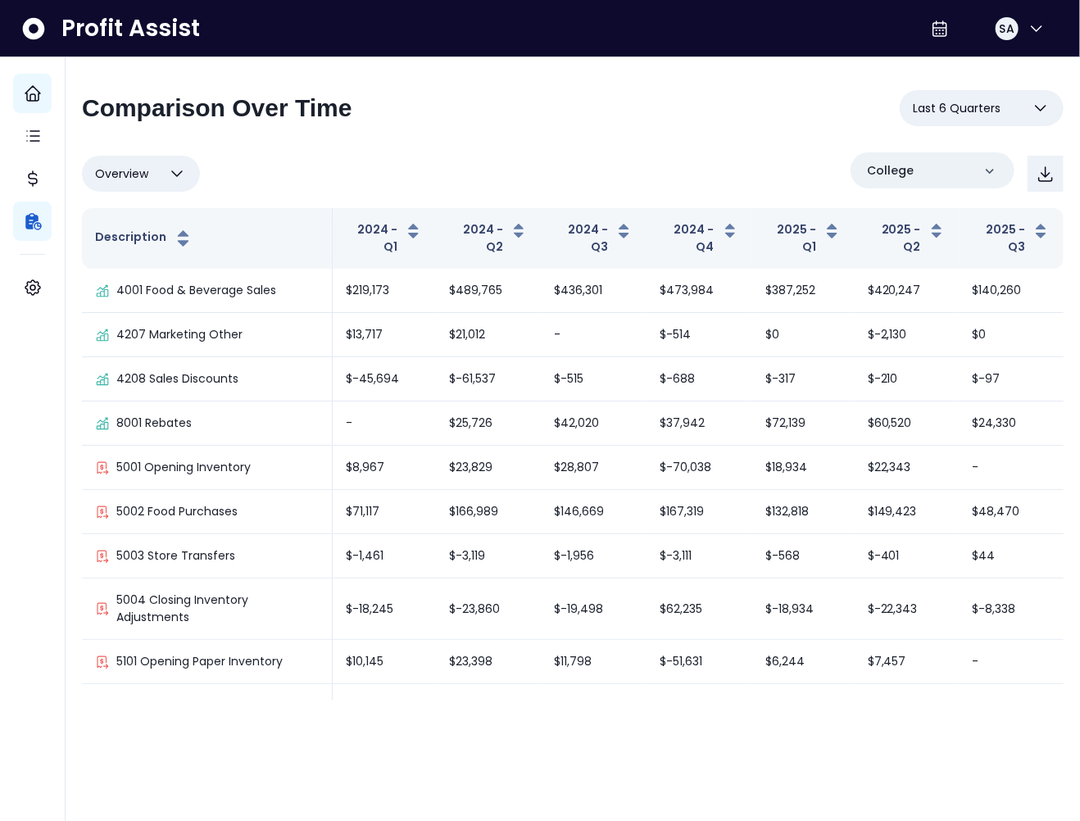
click at [968, 114] on span "Last 6 Quarters" at bounding box center [957, 108] width 88 height 20
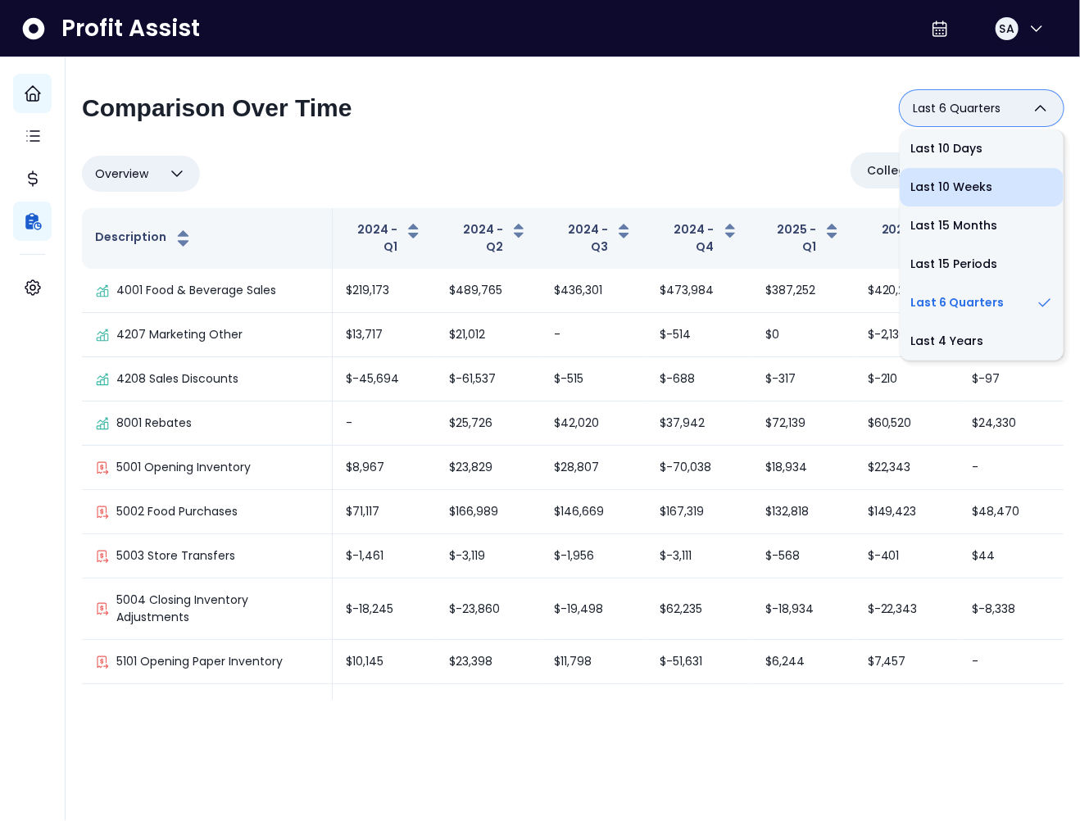
click at [953, 180] on li "Last 10 Weeks" at bounding box center [982, 187] width 164 height 39
type input "**********"
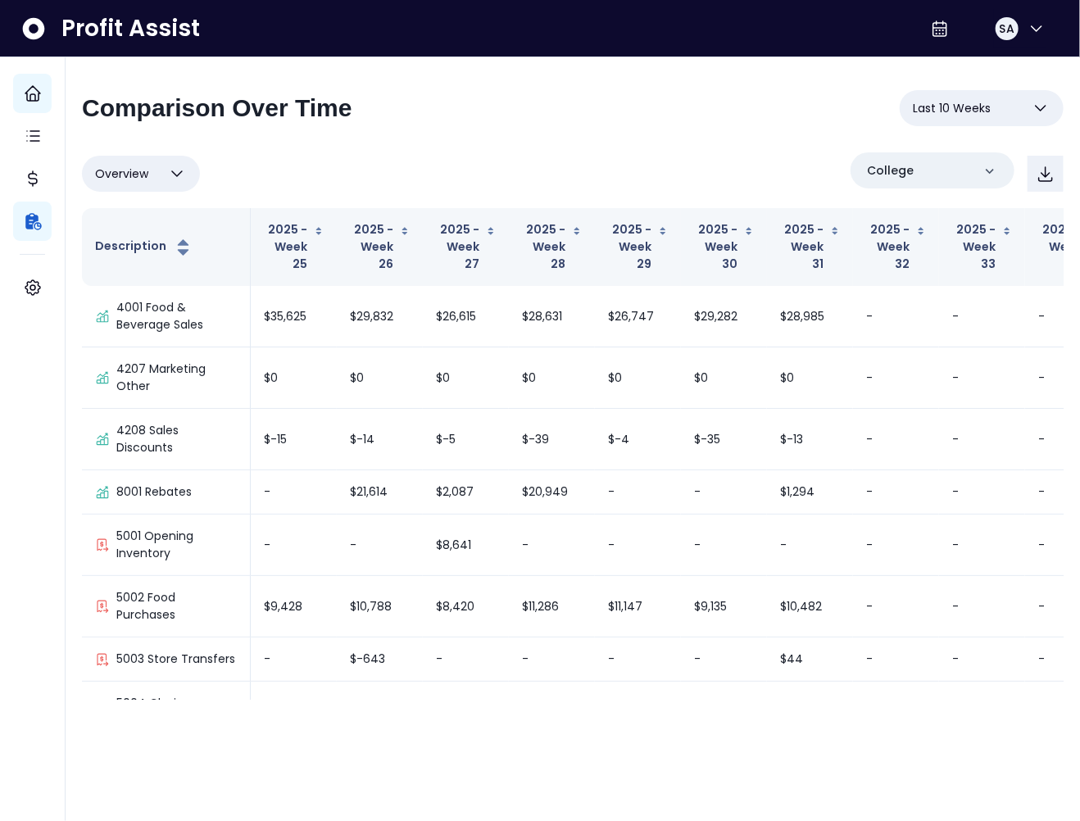
click at [128, 171] on span "Overview" at bounding box center [121, 174] width 53 height 20
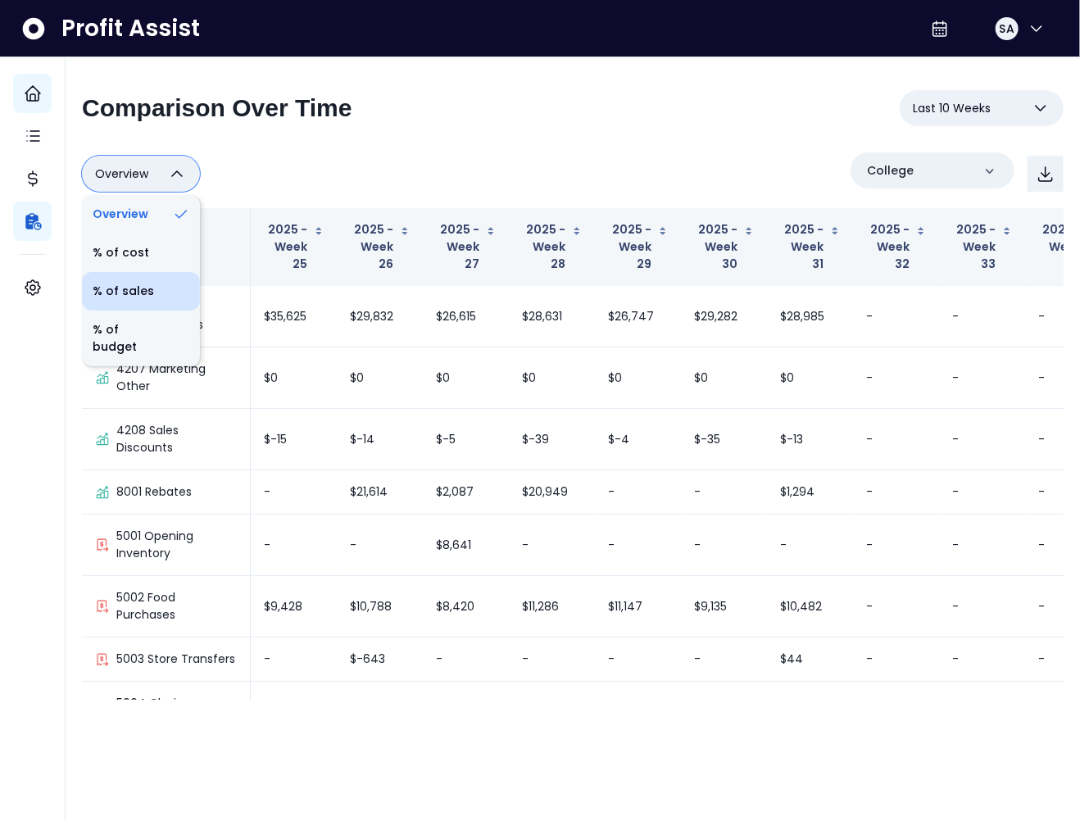
click at [151, 295] on li "% of sales" at bounding box center [141, 291] width 118 height 39
type input "*********"
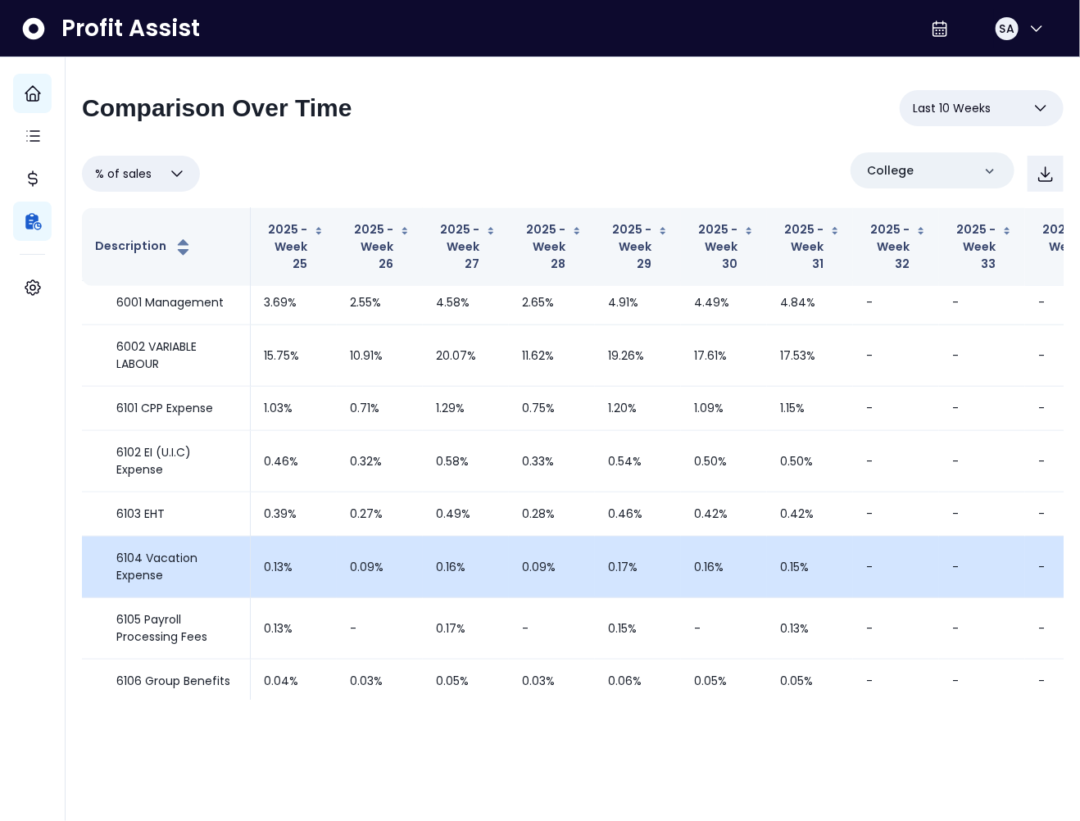
scroll to position [521, 0]
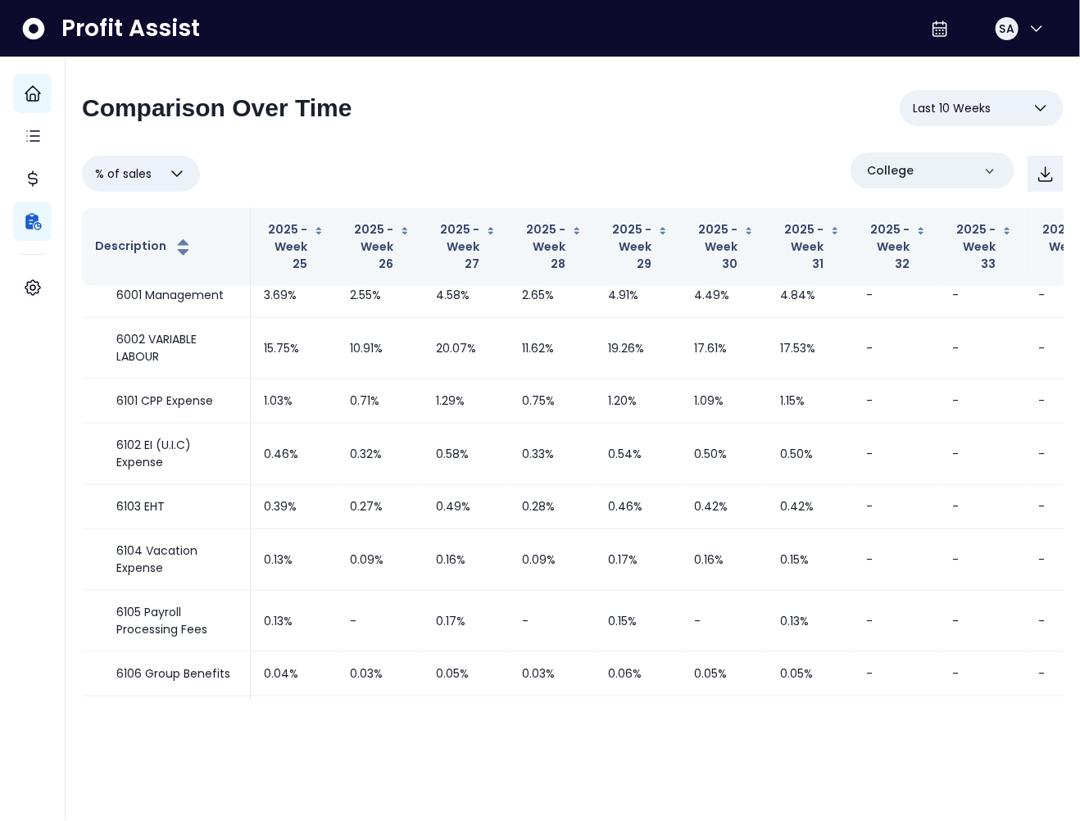
click at [494, 156] on div "% of sales Overview % of cost % of sales % of budget ********* College" at bounding box center [573, 173] width 982 height 43
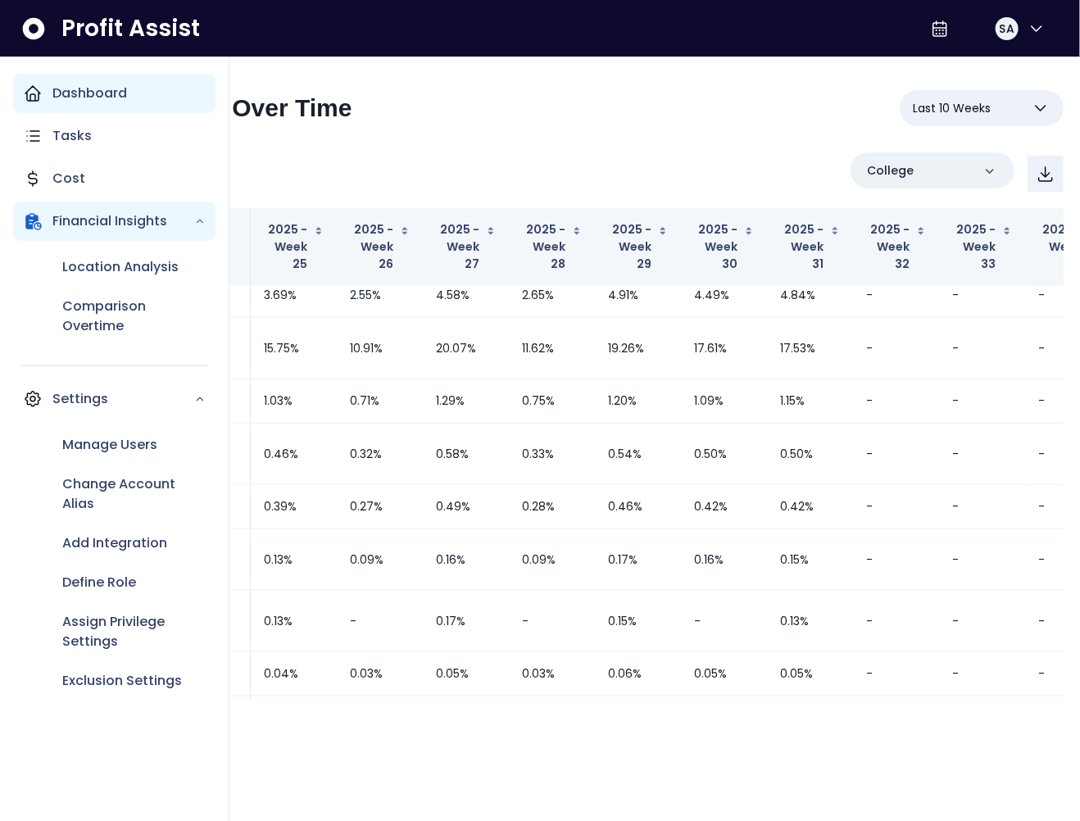
click at [29, 92] on icon "Main navigation" at bounding box center [33, 94] width 20 height 20
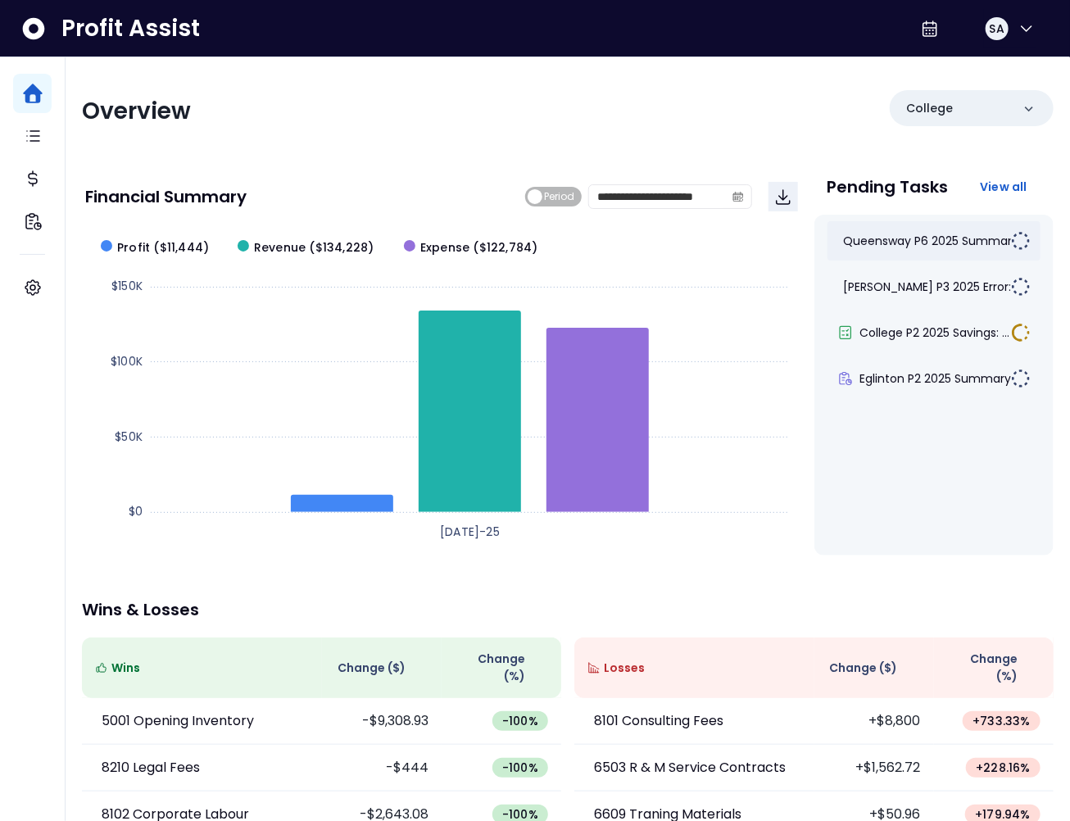
click at [942, 241] on span "Queensway P6 2025 Summary" at bounding box center [931, 241] width 175 height 16
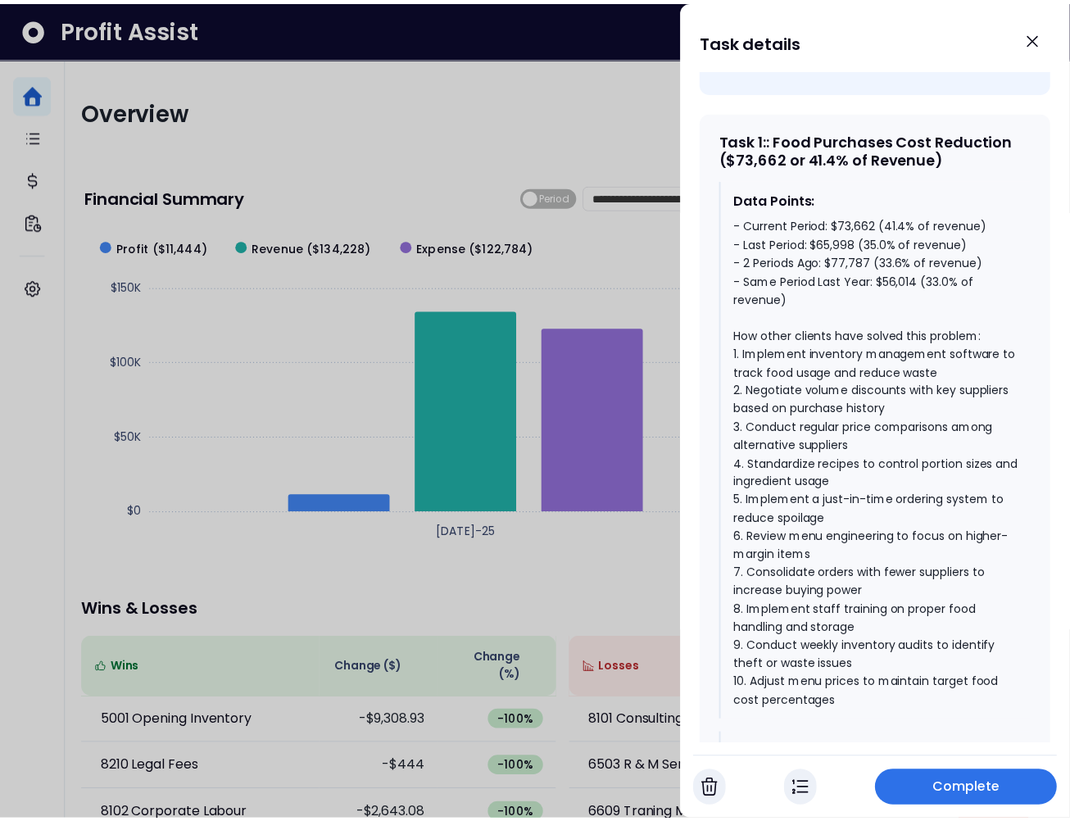
scroll to position [592, 0]
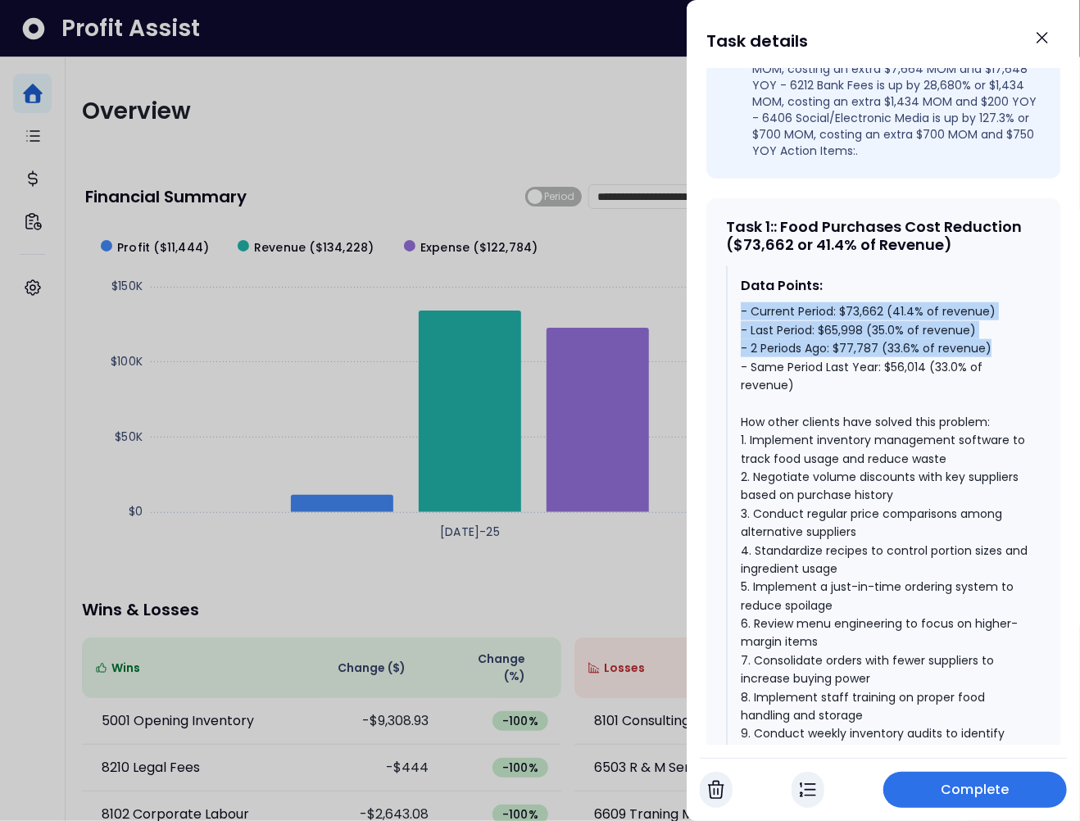
drag, startPoint x: 992, startPoint y: 365, endPoint x: 732, endPoint y: 323, distance: 263.1
click at [732, 323] on div "Data Points: - Current Period: $73,662 (41.4% of revenue) - Last Period: $65,99…" at bounding box center [883, 537] width 315 height 542
click at [904, 366] on div "- Current Period: $73,662 (41.4% of revenue) - Last Period: $65,998 (35.0% of r…" at bounding box center [884, 550] width 287 height 496
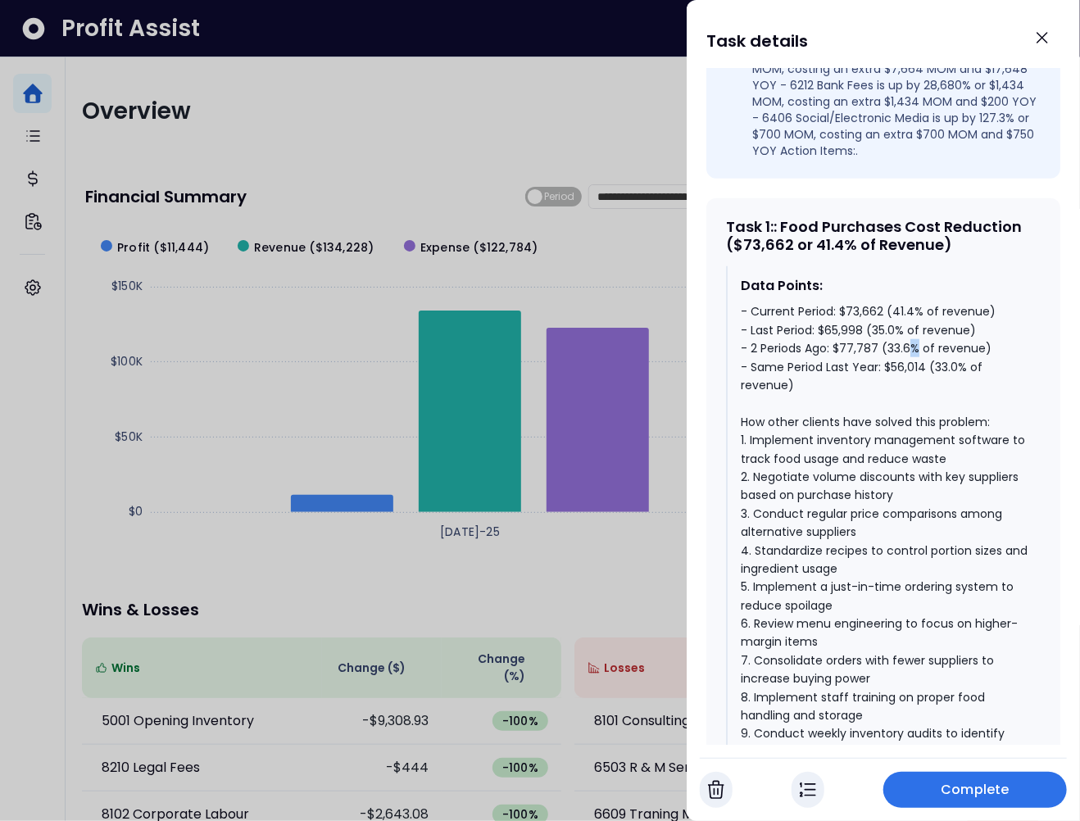
click at [904, 366] on div "- Current Period: $73,662 (41.4% of revenue) - Last Period: $65,998 (35.0% of r…" at bounding box center [884, 550] width 287 height 496
click at [881, 349] on div "- Current Period: $73,662 (41.4% of revenue) - Last Period: $65,998 (35.0% of r…" at bounding box center [884, 550] width 287 height 496
click at [900, 329] on div "- Current Period: $73,662 (41.4% of revenue) - Last Period: $65,998 (35.0% of r…" at bounding box center [884, 550] width 287 height 496
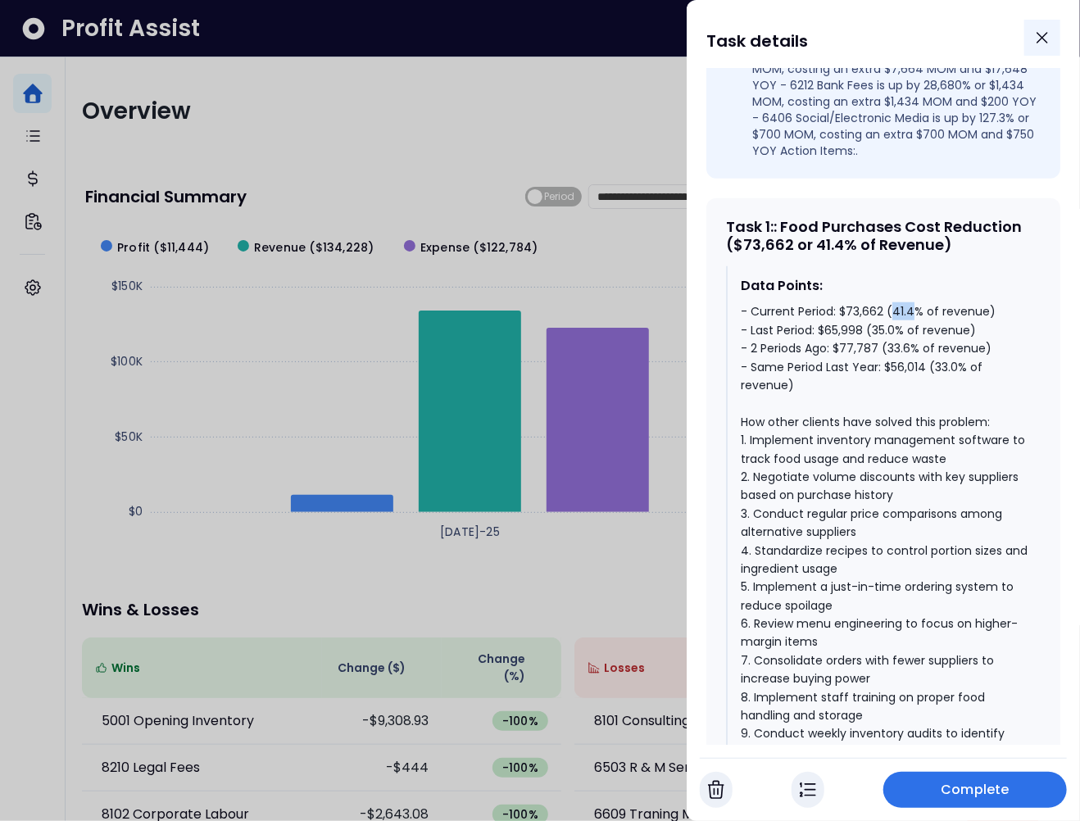
click at [1044, 37] on icon "Close" at bounding box center [1042, 38] width 10 height 10
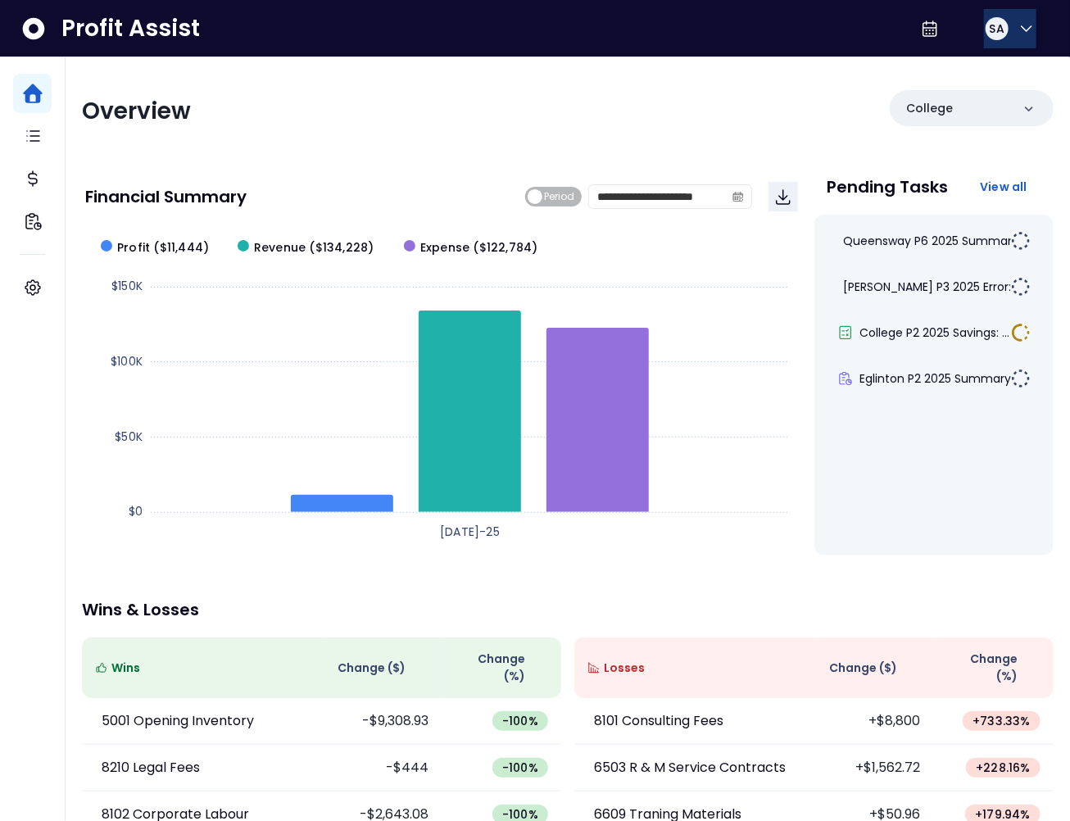
click at [1017, 28] on icon "button" at bounding box center [1027, 29] width 20 height 20
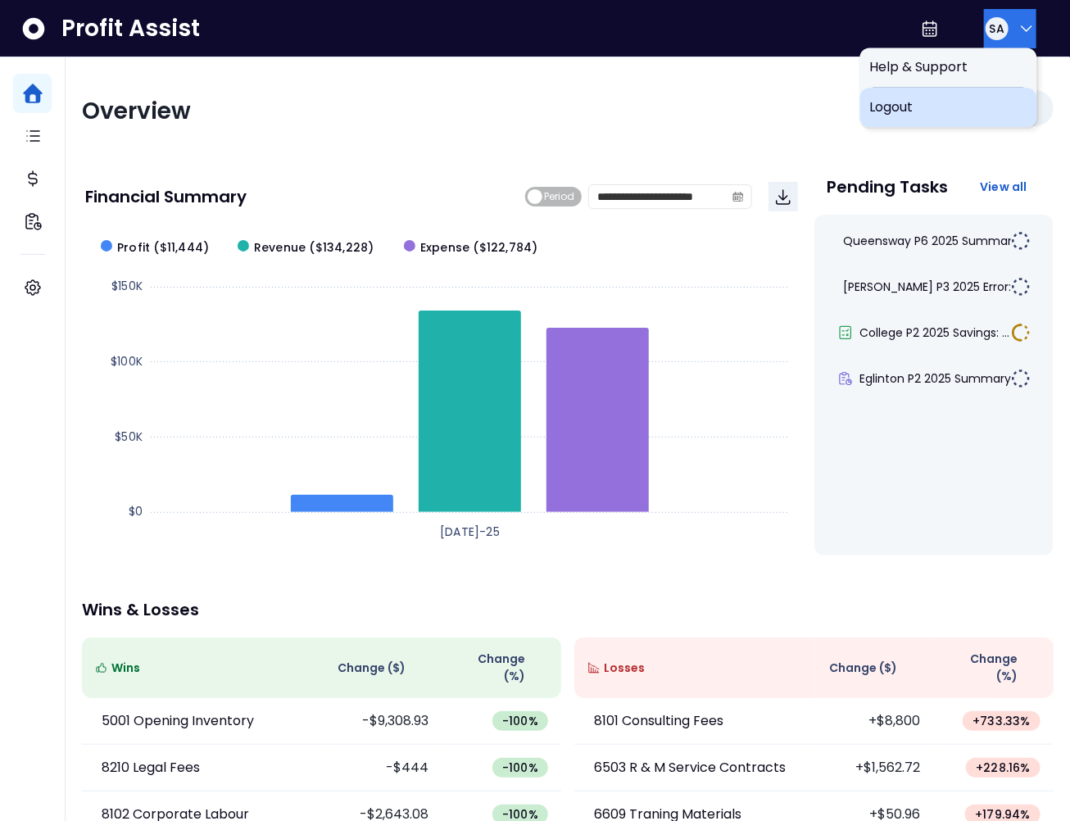
click at [985, 97] on span "Logout" at bounding box center [948, 107] width 157 height 20
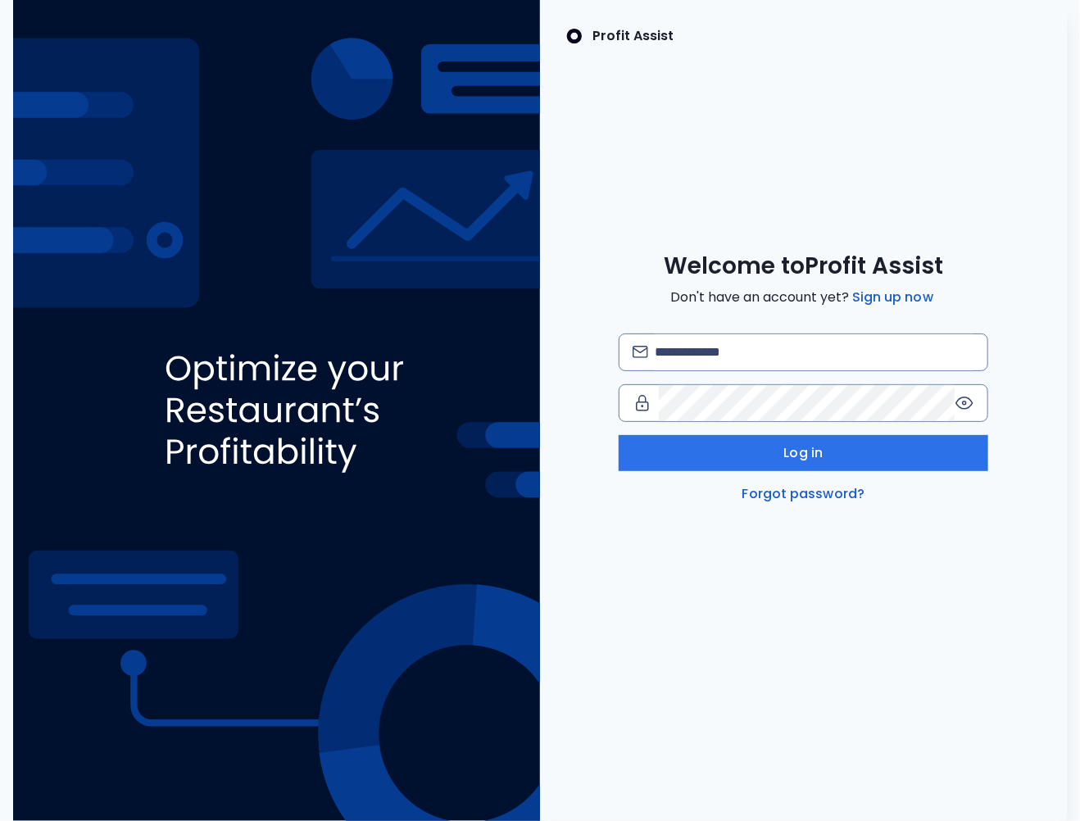
click at [873, 279] on span "Welcome to Profit Assist" at bounding box center [803, 266] width 279 height 29
click at [891, 296] on link "Sign up now" at bounding box center [893, 298] width 88 height 20
